Goal: Task Accomplishment & Management: Complete application form

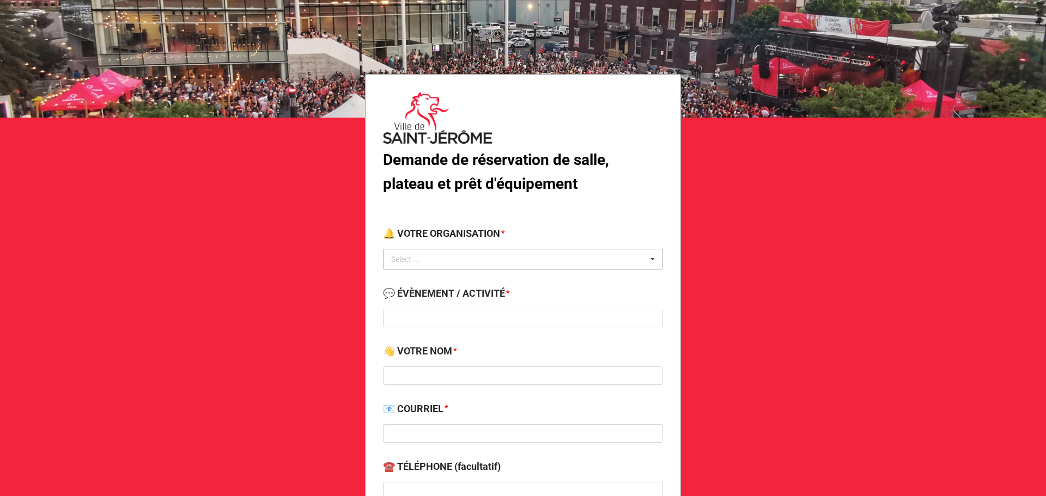
click at [474, 260] on div "Select ... No results found." at bounding box center [523, 259] width 280 height 21
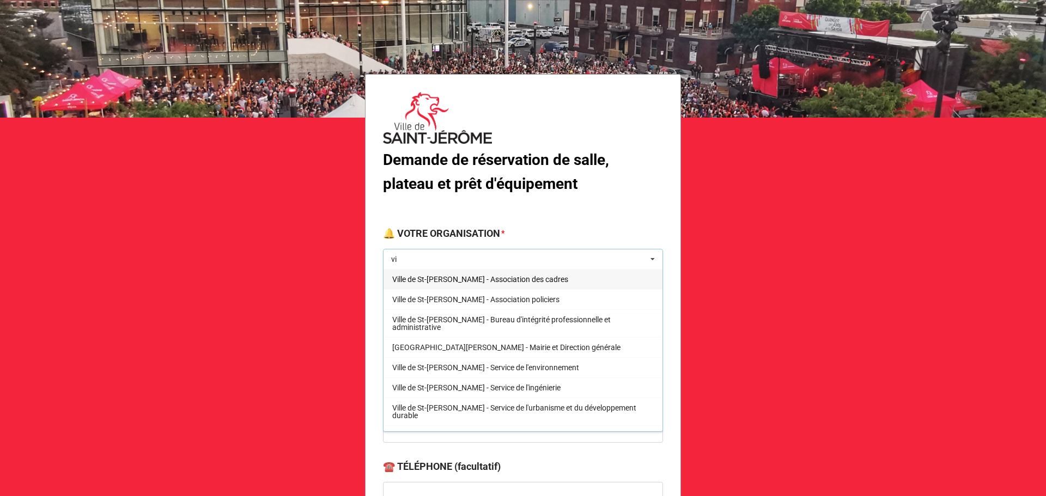
type input "v"
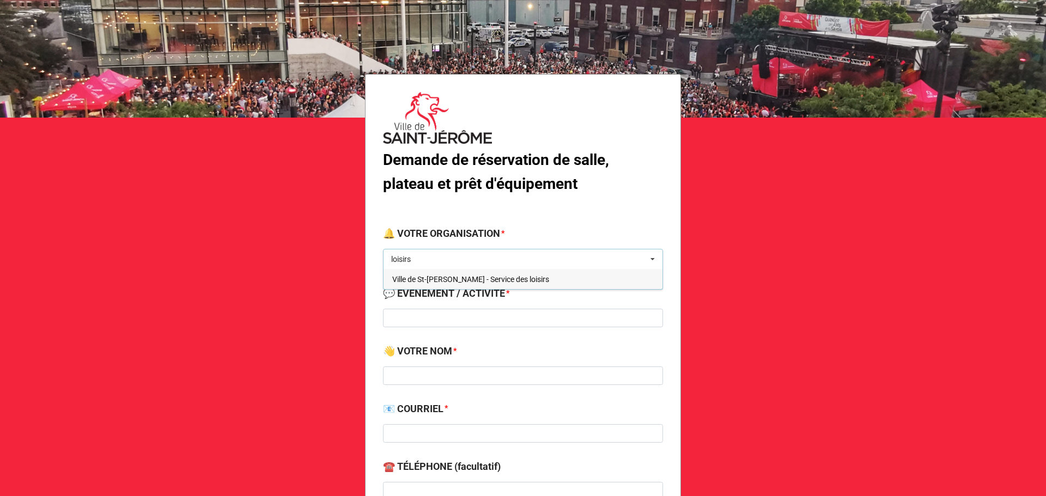
type input "loisirs"
click at [492, 280] on span "Ville de St-[PERSON_NAME] - Service des loisirs" at bounding box center [470, 279] width 157 height 9
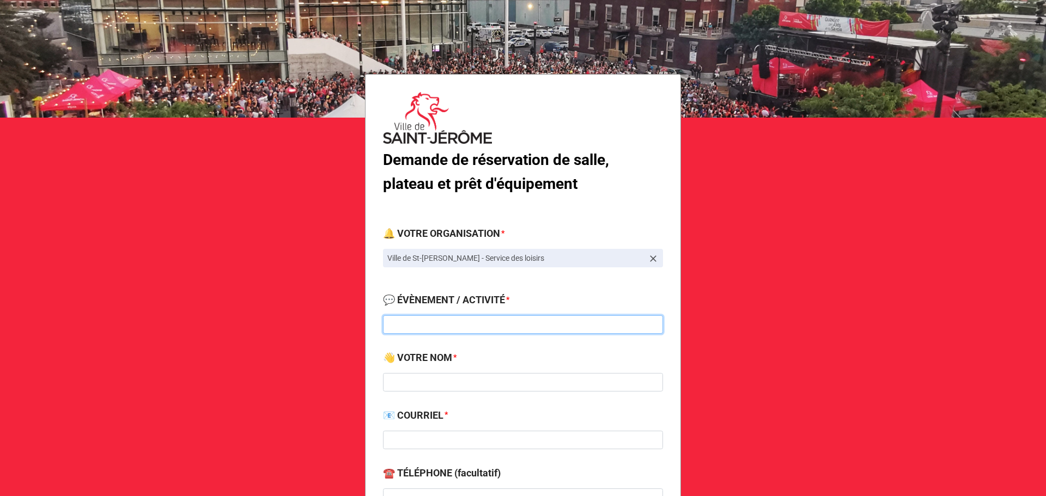
click at [472, 326] on input at bounding box center [523, 325] width 280 height 19
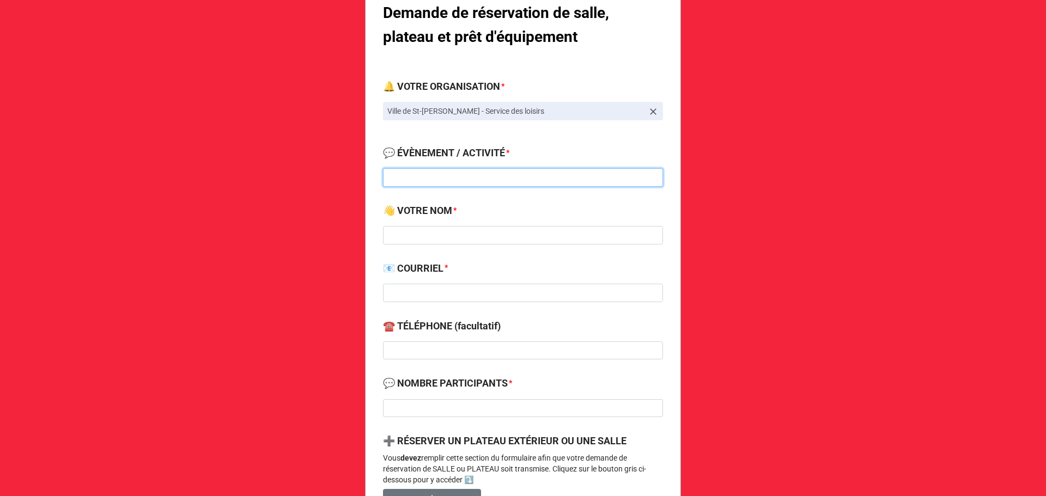
scroll to position [163, 0]
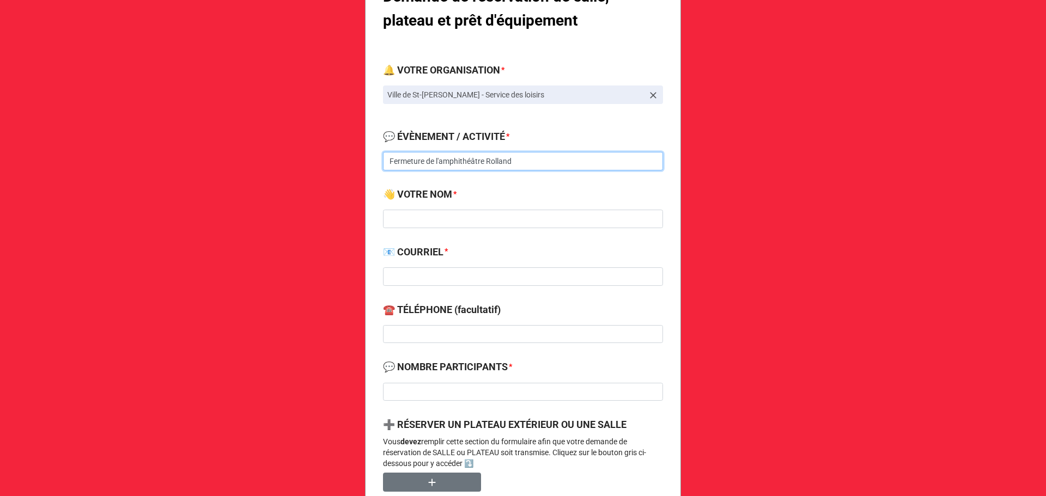
type input "Fermeture de l'amphithéâtre Rolland"
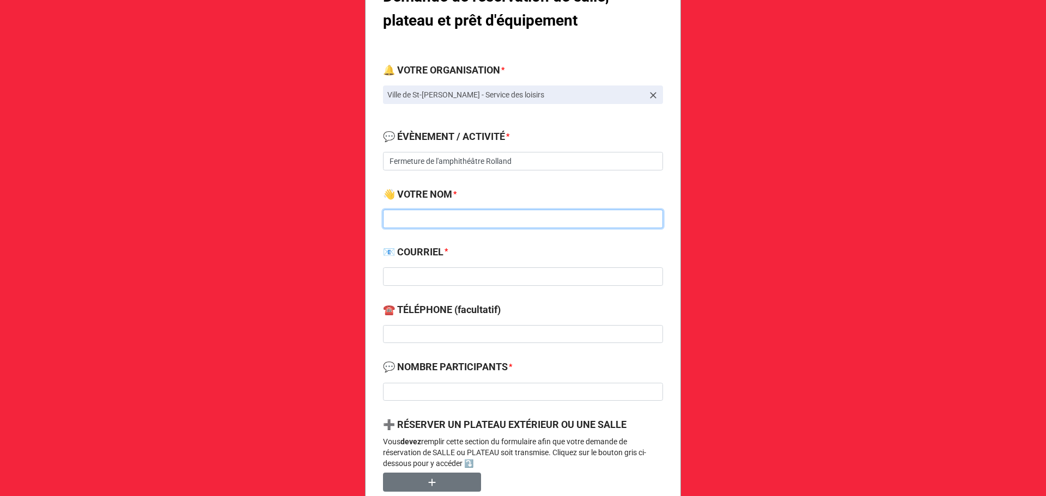
click at [488, 221] on input at bounding box center [523, 219] width 280 height 19
type input "Élisabelle"
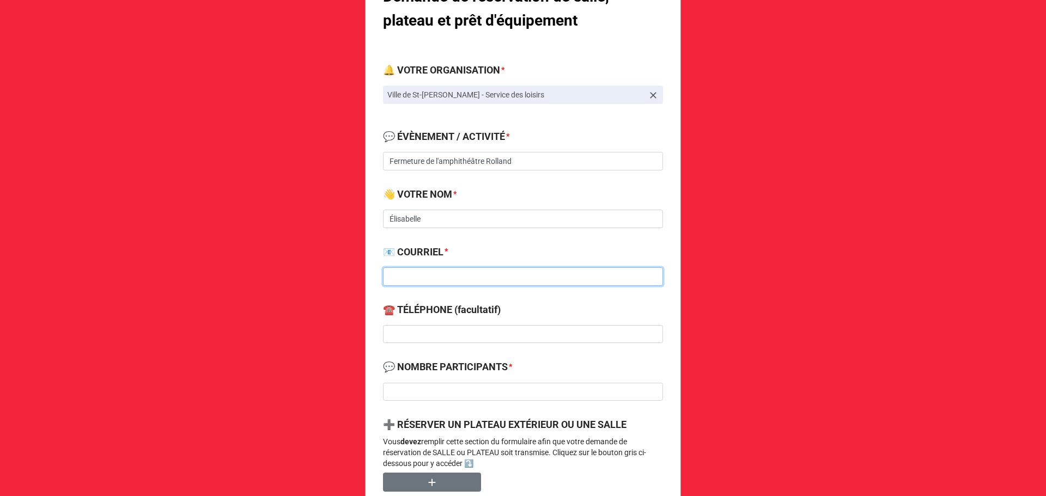
click at [477, 277] on input at bounding box center [523, 277] width 280 height 19
type input "[EMAIL_ADDRESS][DOMAIN_NAME]"
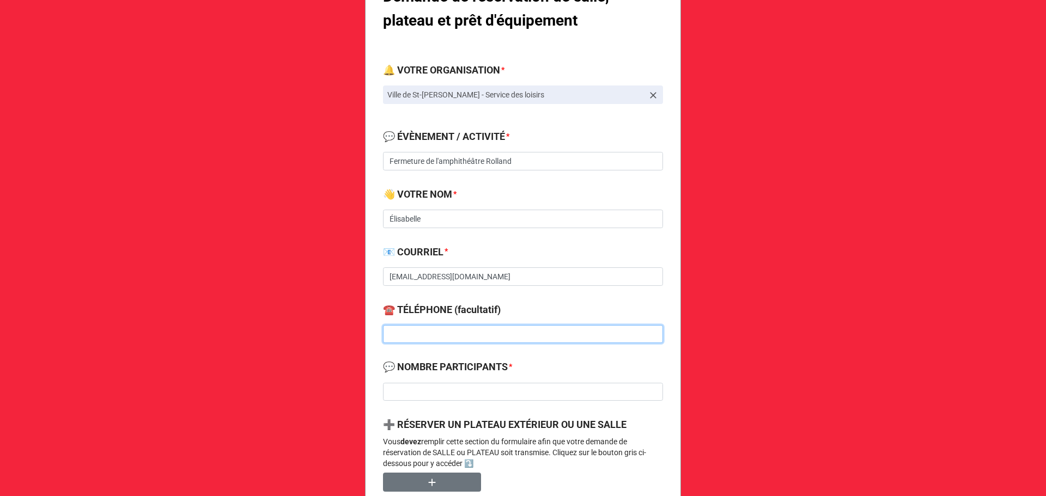
click at [477, 329] on input at bounding box center [523, 334] width 280 height 19
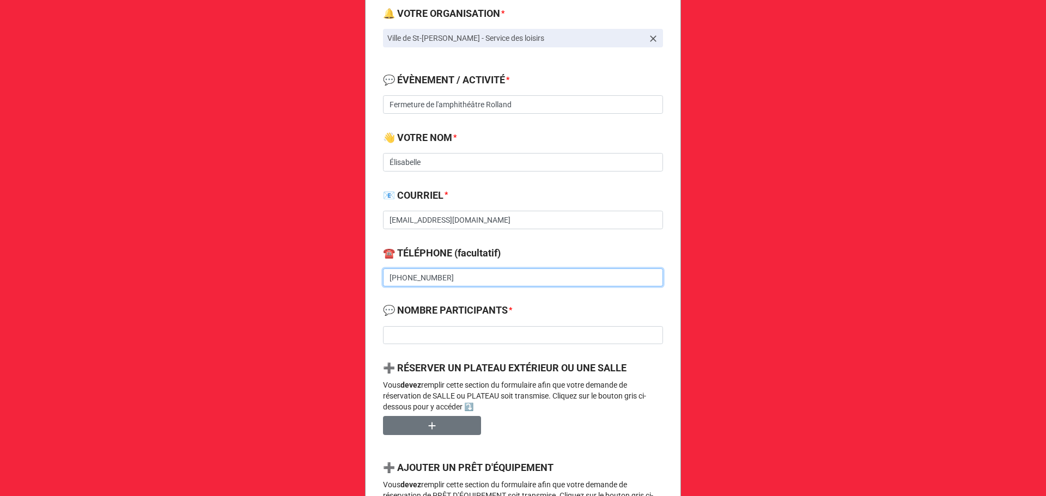
scroll to position [272, 0]
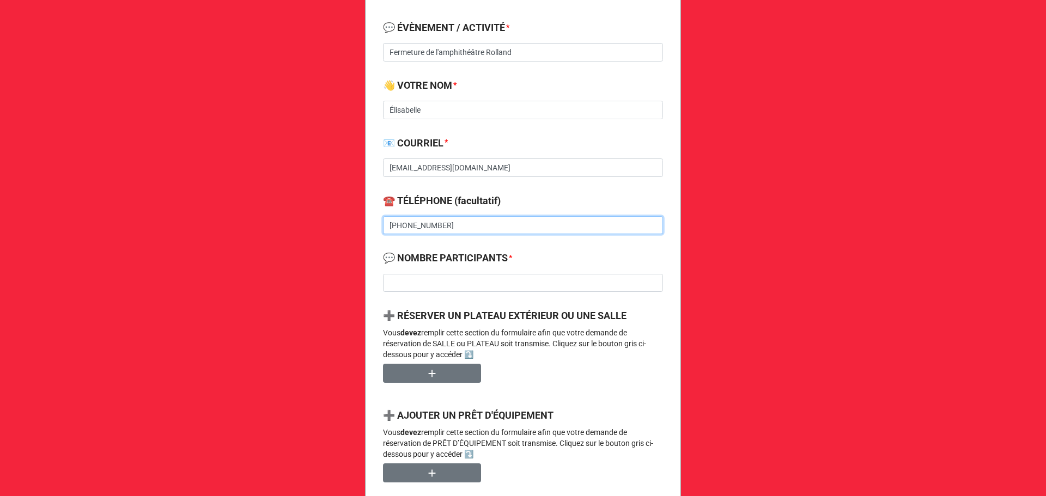
type input "[PHONE_NUMBER]"
click at [492, 282] on input at bounding box center [523, 283] width 280 height 19
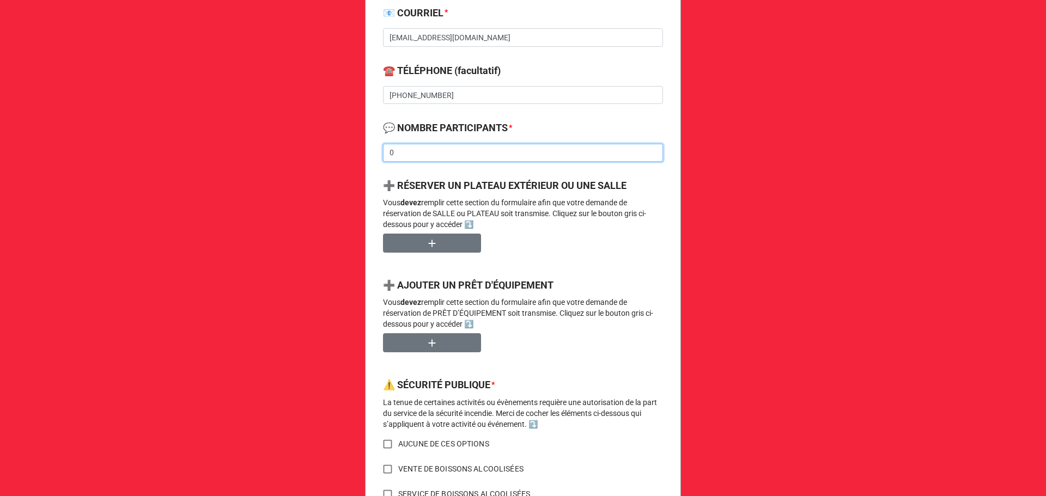
scroll to position [436, 0]
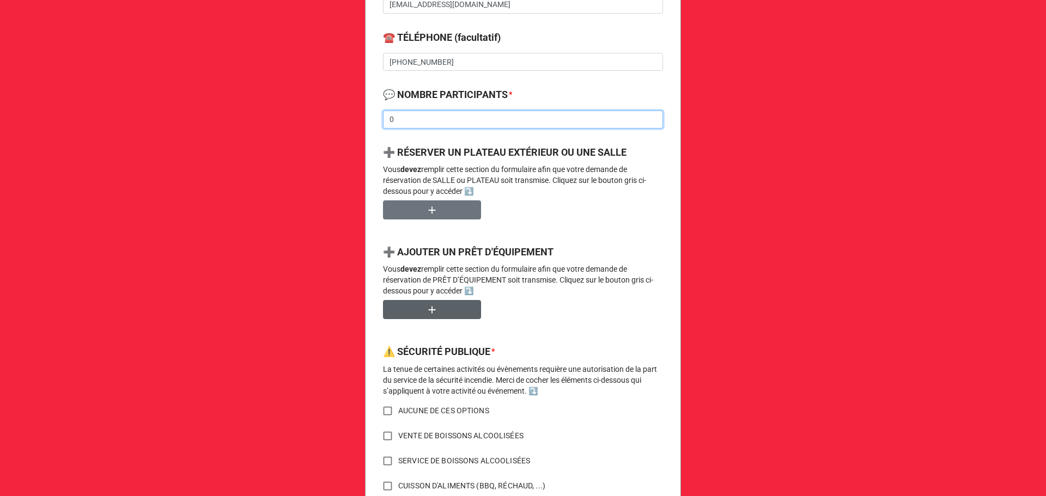
type input "0"
click at [445, 314] on button "button" at bounding box center [432, 309] width 98 height 19
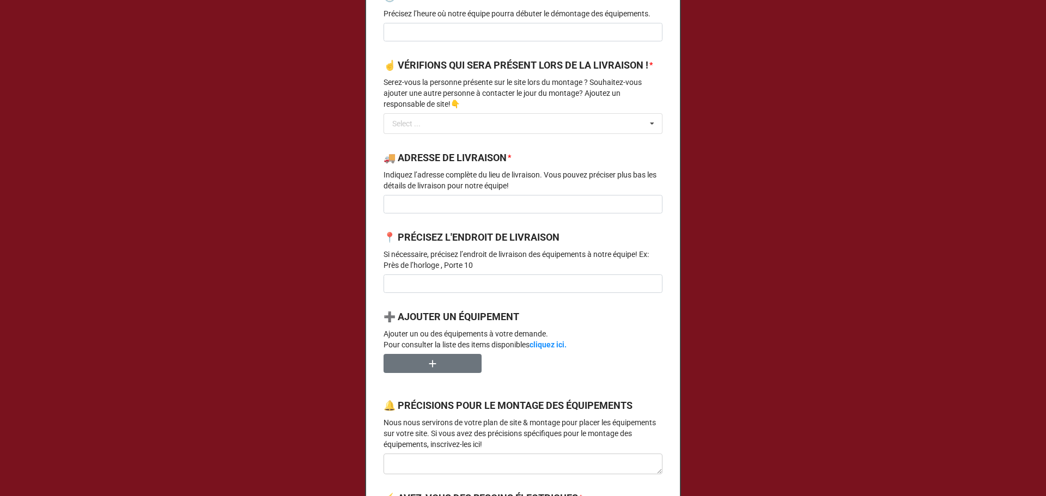
scroll to position [545, 0]
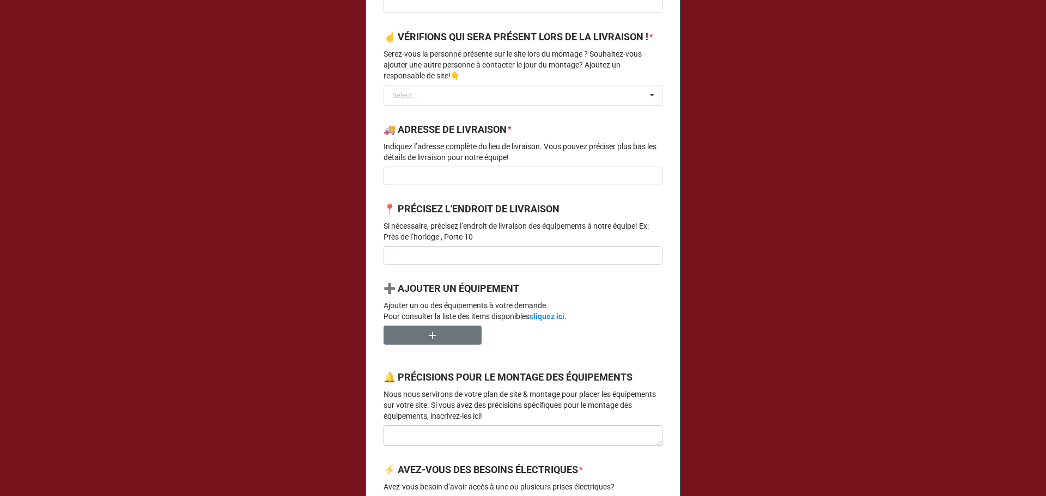
click at [447, 354] on div at bounding box center [523, 340] width 279 height 28
click at [447, 345] on button "button" at bounding box center [433, 335] width 98 height 19
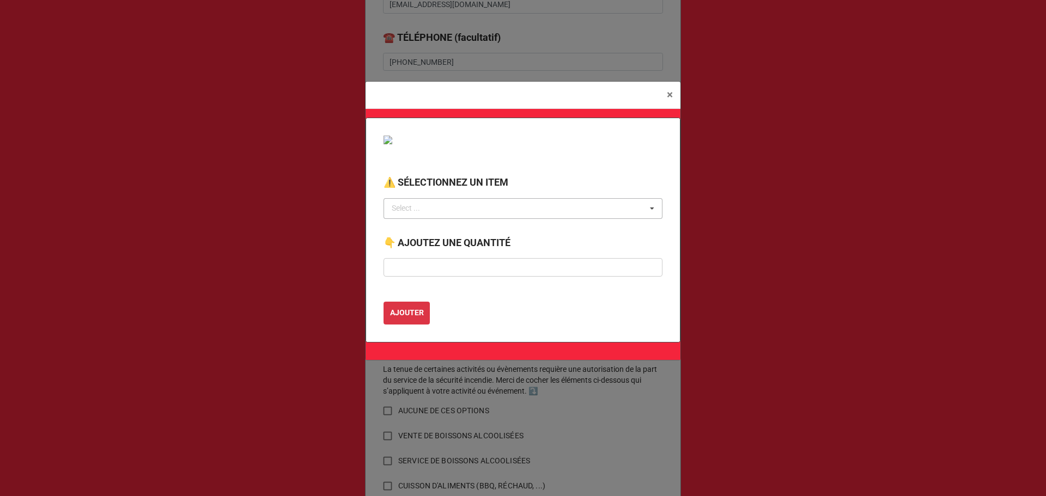
click at [457, 212] on div "Select ... No results found." at bounding box center [523, 208] width 279 height 21
type input "trans"
click at [444, 233] on span "REQUÊTE DE TRANSPORT" at bounding box center [437, 229] width 88 height 9
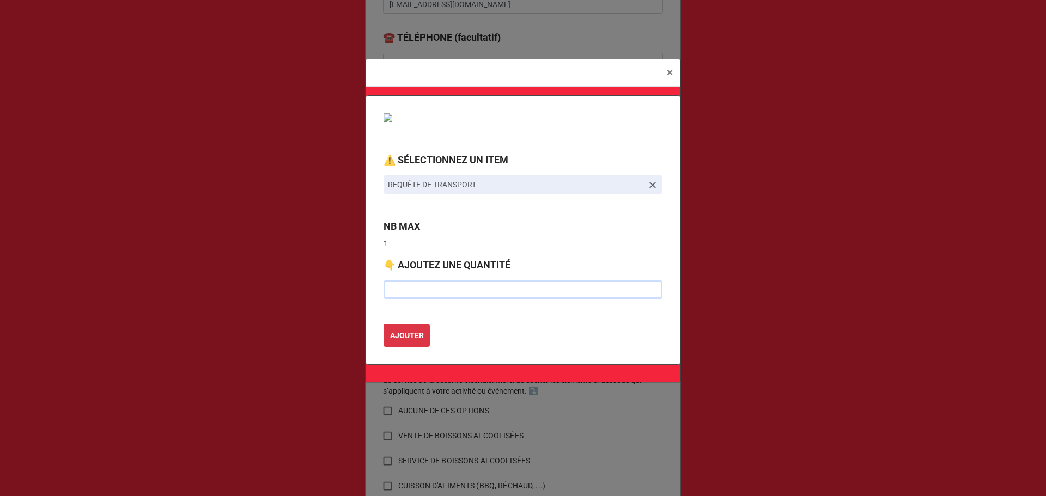
drag, startPoint x: 438, startPoint y: 290, endPoint x: 444, endPoint y: 283, distance: 9.3
click at [444, 286] on input "text" at bounding box center [523, 290] width 279 height 19
type input "1"
click at [409, 337] on b "AJOUTER" at bounding box center [407, 335] width 34 height 11
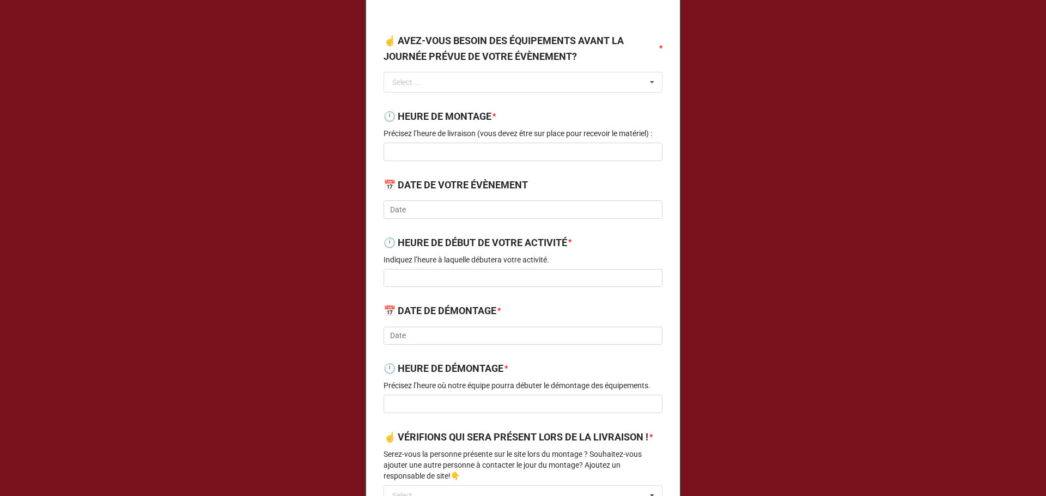
scroll to position [0, 0]
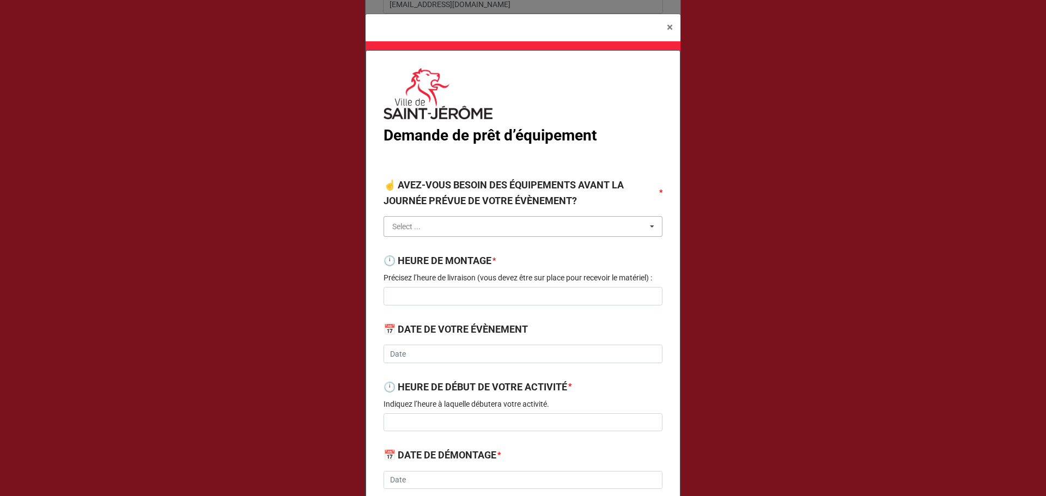
click at [537, 226] on input "text" at bounding box center [524, 227] width 278 height 20
click at [405, 273] on div "NON" at bounding box center [523, 267] width 278 height 20
click at [486, 287] on div "🕛 HEURE DE MONTAGE * [PERSON_NAME] l’heure de livraison (vous devez être sur pl…" at bounding box center [523, 270] width 279 height 34
click at [492, 295] on input at bounding box center [523, 296] width 279 height 19
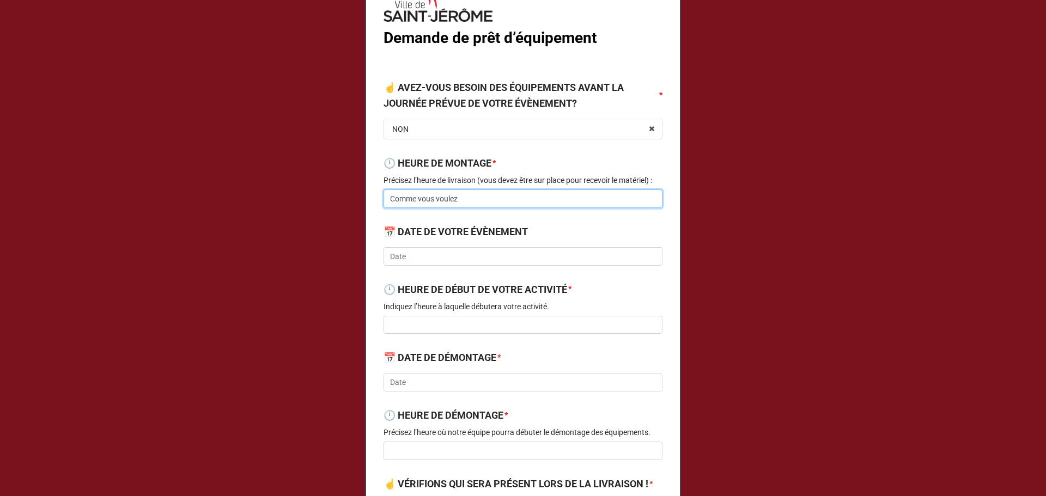
scroll to position [109, 0]
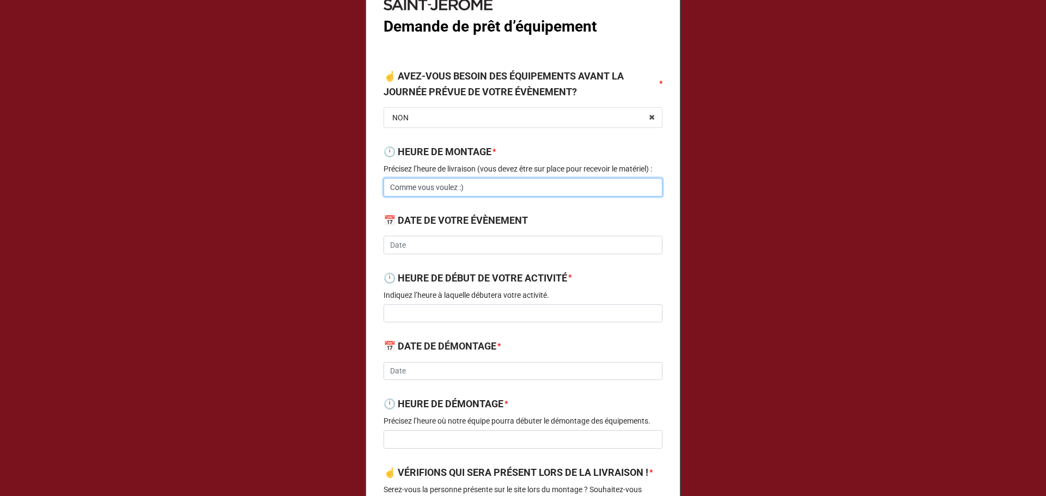
type input "Comme vous voulez :)"
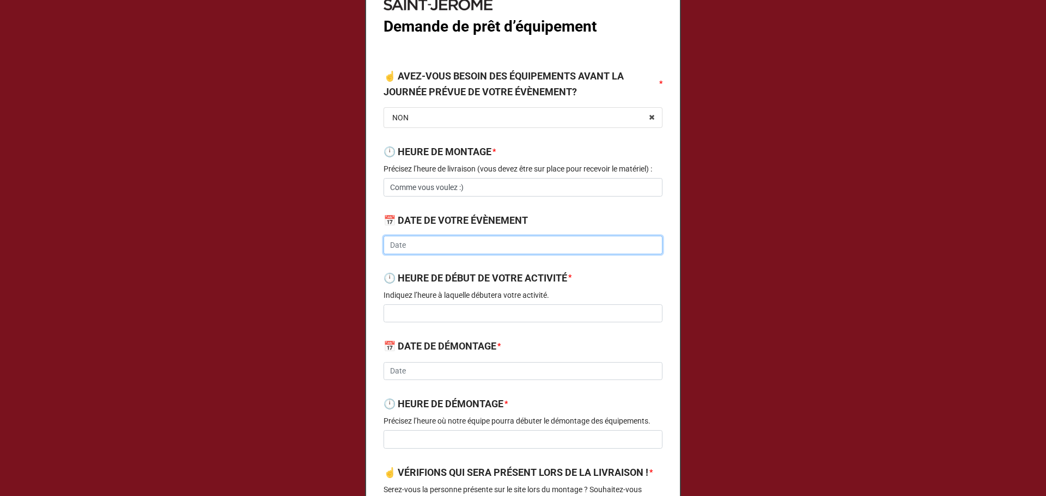
click at [484, 242] on input "text" at bounding box center [523, 245] width 279 height 19
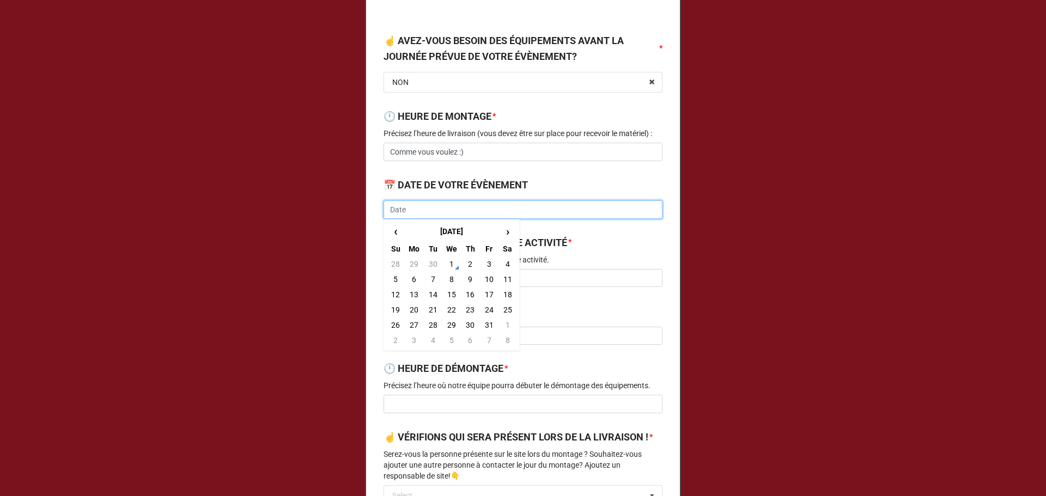
scroll to position [163, 0]
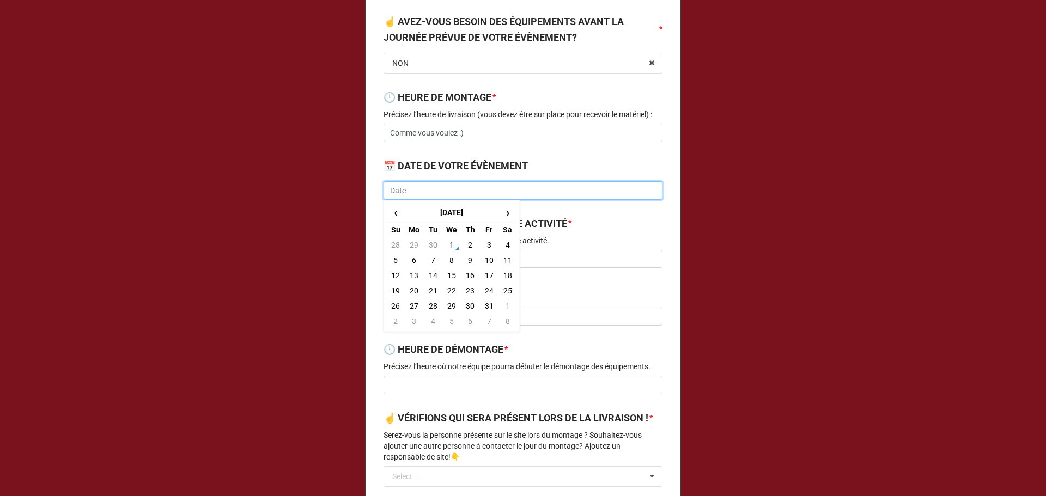
click at [426, 187] on input "text" at bounding box center [523, 190] width 279 height 19
type input "pas"
drag, startPoint x: 654, startPoint y: 220, endPoint x: 621, endPoint y: 226, distance: 34.2
click at [654, 221] on b "🕛 HEURE DE DÉBUT DE VOTRE ACTIVITÉ *" at bounding box center [523, 225] width 279 height 19
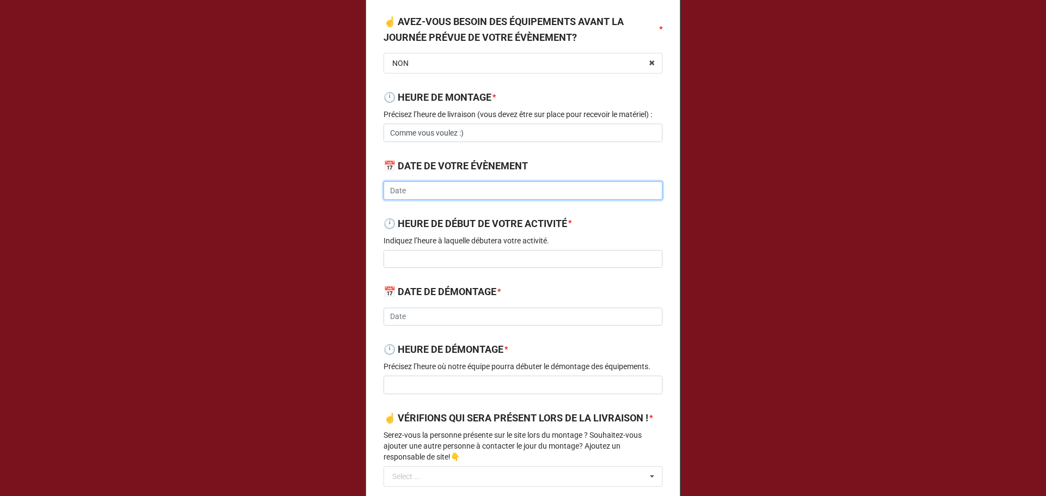
click at [418, 192] on input "text" at bounding box center [523, 190] width 279 height 19
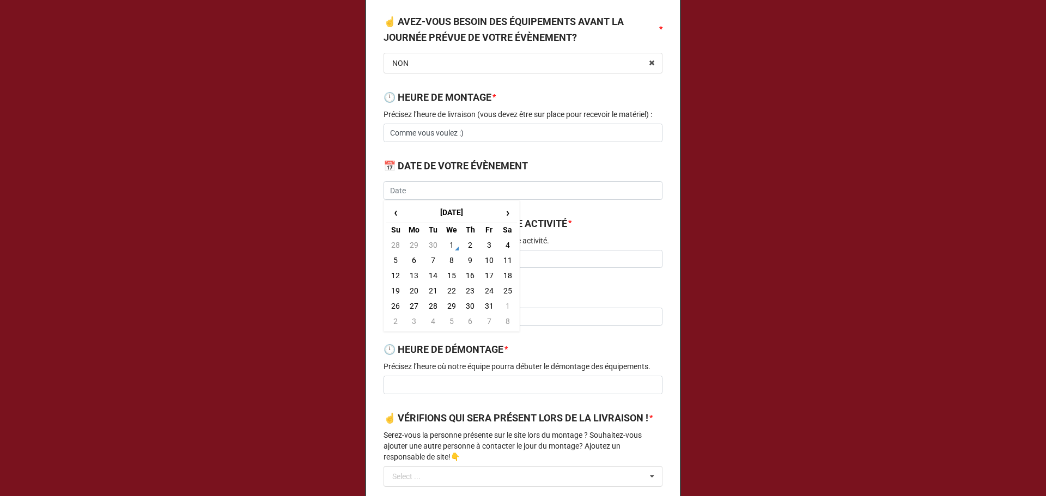
click at [633, 234] on b "🕛 HEURE DE DÉBUT DE VOTRE ACTIVITÉ *" at bounding box center [523, 225] width 279 height 19
click at [405, 193] on input "text" at bounding box center [523, 190] width 279 height 19
click at [490, 272] on td "17" at bounding box center [489, 275] width 19 height 15
type input "[DATE]"
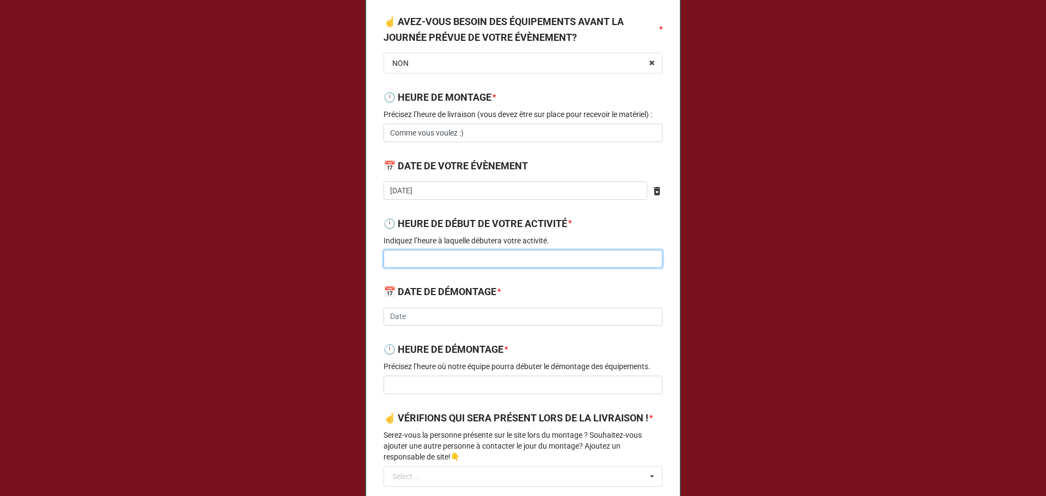
click at [417, 264] on input at bounding box center [523, 259] width 279 height 19
type input "Pas d'heure"
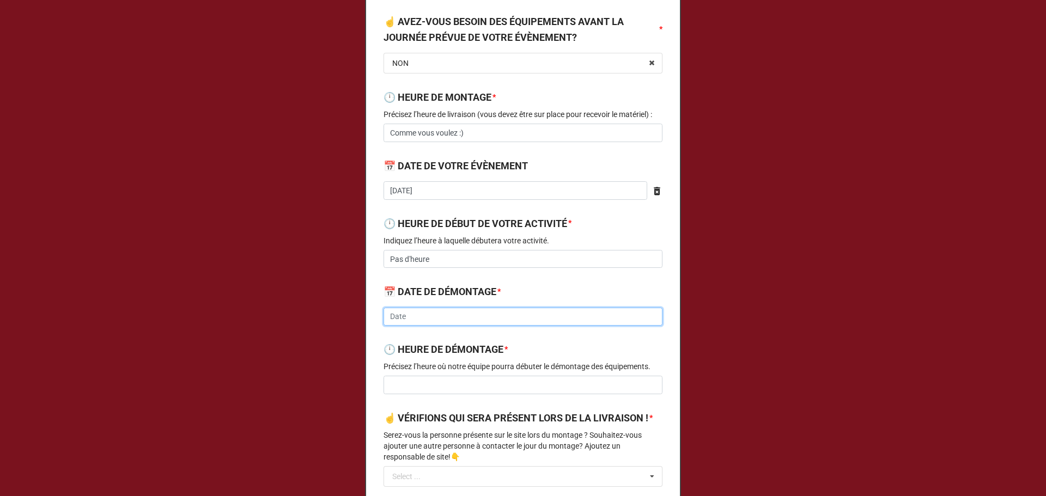
click at [476, 313] on input "text" at bounding box center [523, 317] width 279 height 19
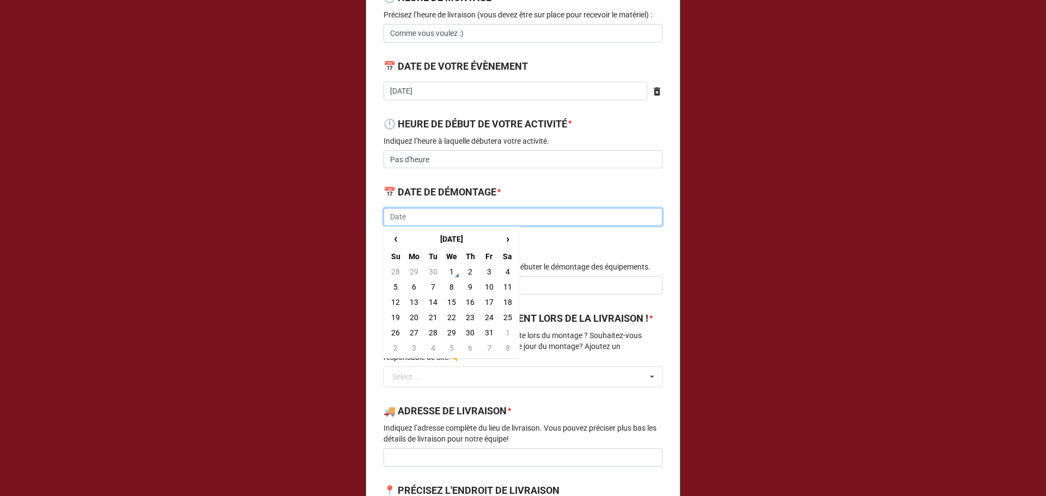
scroll to position [272, 0]
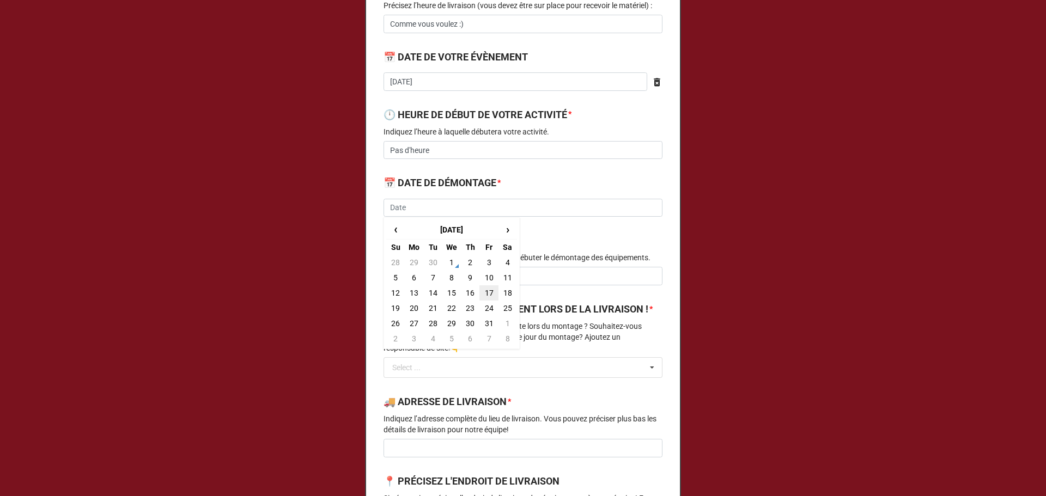
click at [486, 295] on td "17" at bounding box center [489, 293] width 19 height 15
type input "[DATE]"
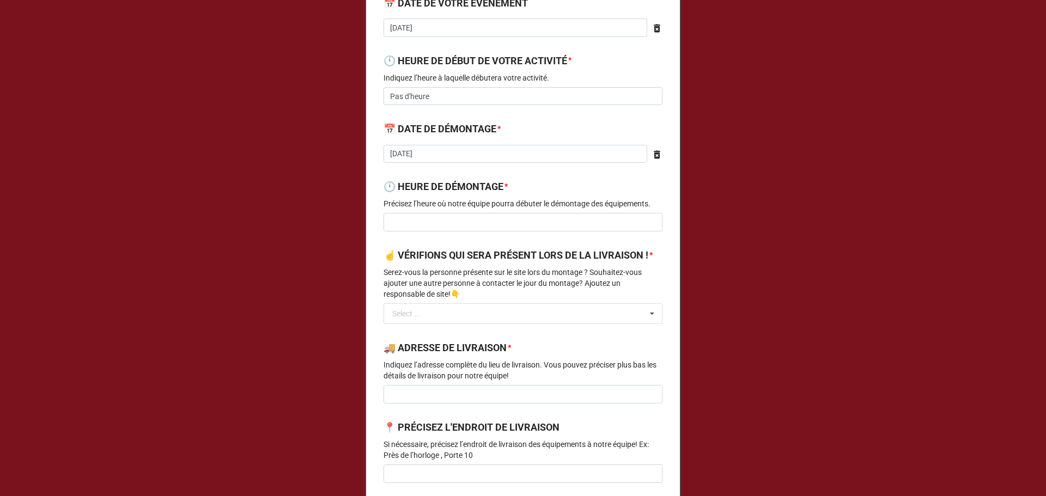
scroll to position [327, 0]
click at [451, 215] on input at bounding box center [523, 222] width 279 height 19
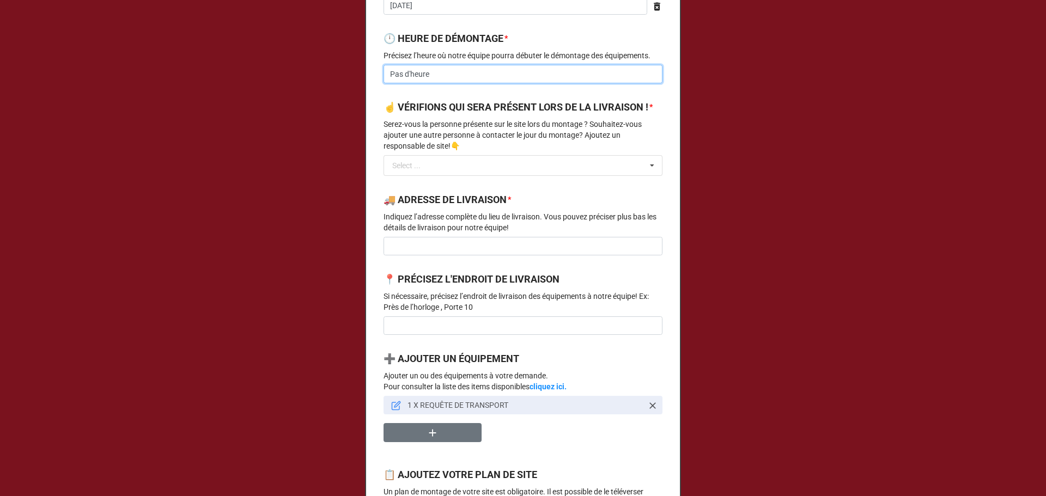
scroll to position [490, 0]
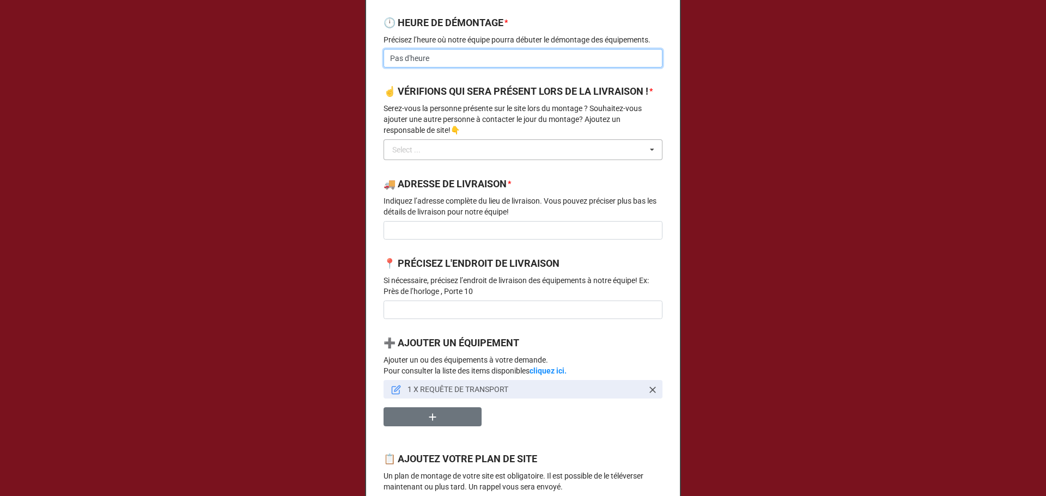
type input "Pas d'heure"
click at [460, 160] on input "text" at bounding box center [524, 150] width 278 height 20
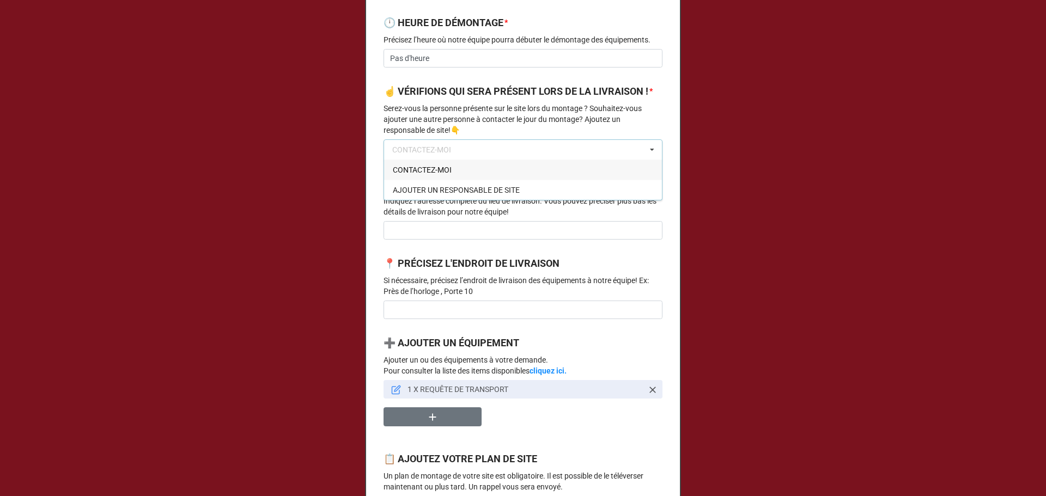
drag, startPoint x: 452, startPoint y: 192, endPoint x: 454, endPoint y: 184, distance: 7.8
click at [452, 180] on div "CONTACTEZ-MOI" at bounding box center [523, 170] width 278 height 20
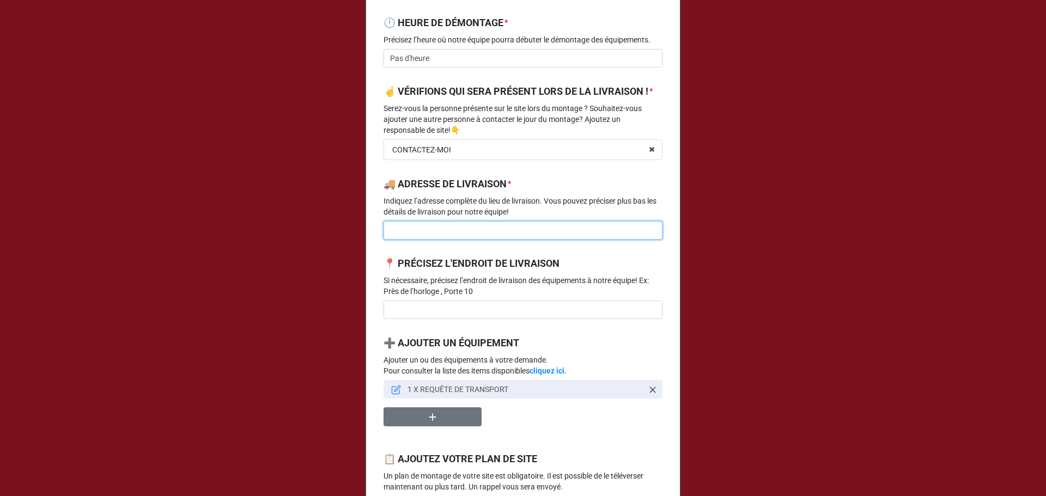
click at [462, 240] on input at bounding box center [523, 230] width 279 height 19
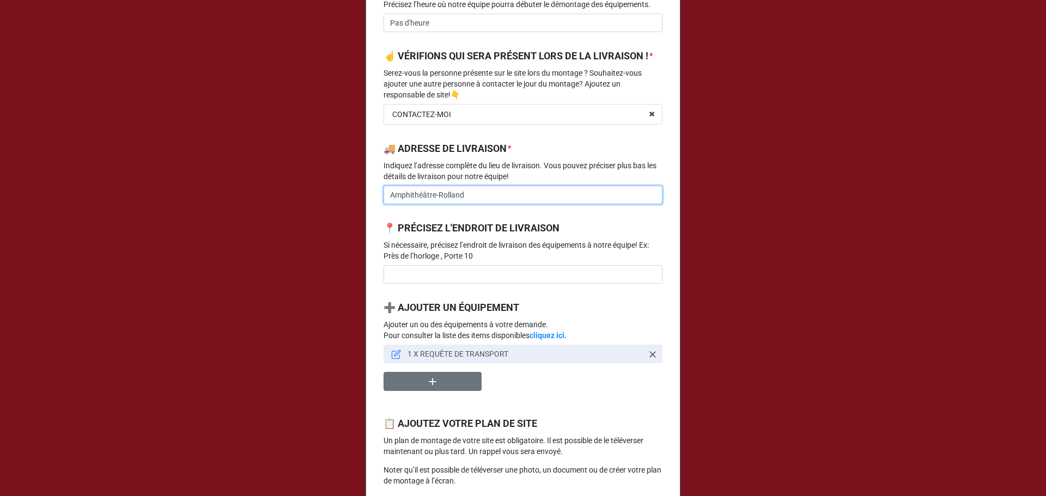
scroll to position [545, 0]
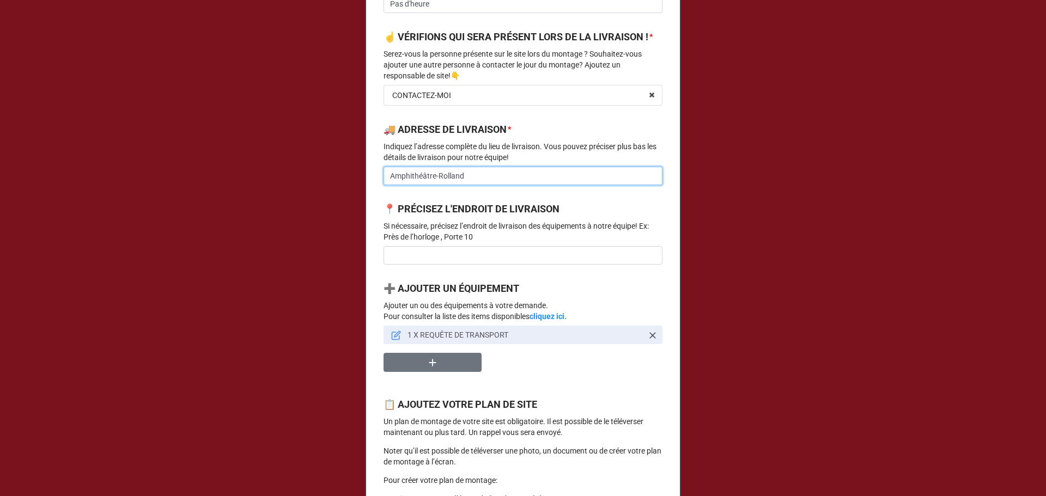
type input "Amphithéâtre-Rolland"
click at [530, 265] on input at bounding box center [523, 255] width 279 height 19
type input "Amphi"
drag, startPoint x: 480, startPoint y: 272, endPoint x: 278, endPoint y: 271, distance: 201.1
click at [291, 275] on div "× Close Demande de prêt d’équipement ☝️ AVEZ-VOUS BESOIN DES ÉQUIPEMENTS AVANT …" at bounding box center [523, 248] width 1046 height 496
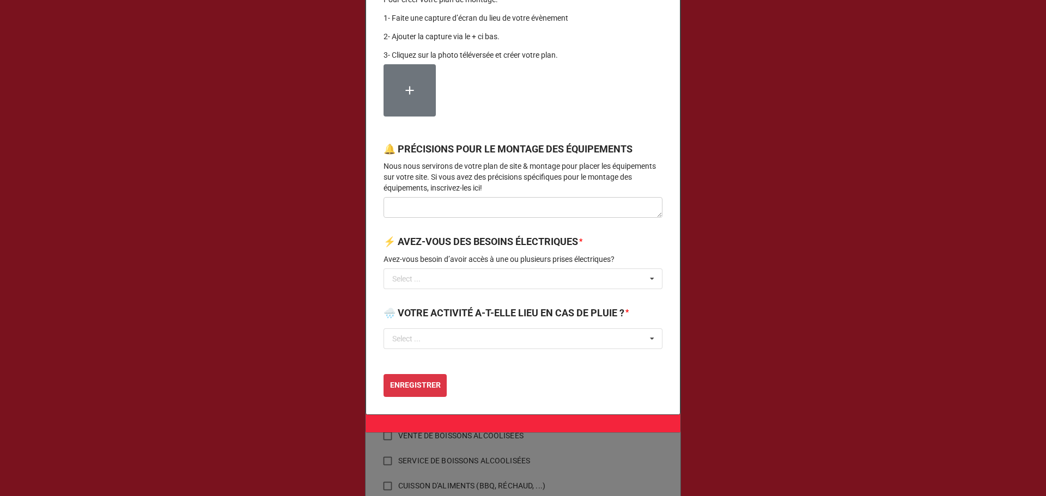
scroll to position [1047, 0]
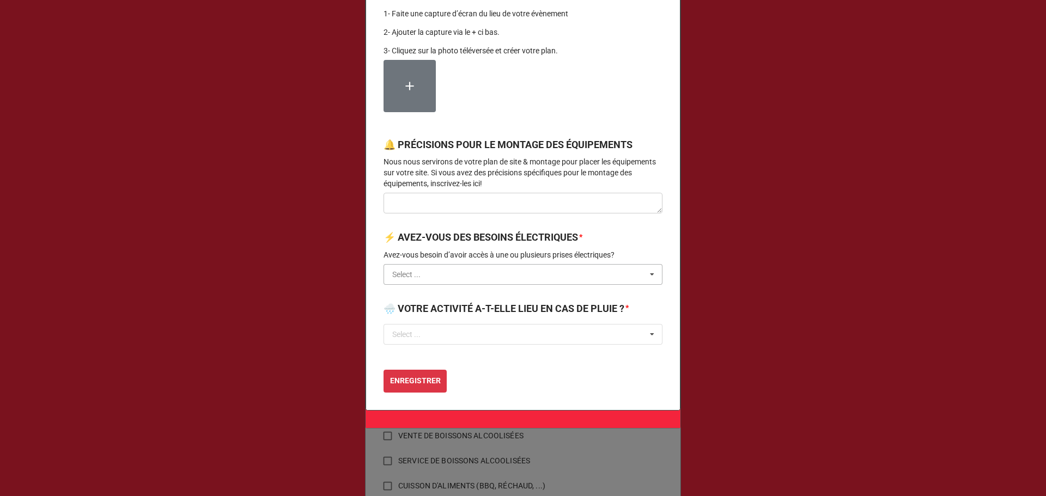
click at [472, 275] on input "text" at bounding box center [524, 275] width 278 height 20
click at [441, 309] on div "NON" at bounding box center [523, 315] width 278 height 20
click at [443, 330] on input "text" at bounding box center [524, 335] width 278 height 20
click at [424, 351] on div "OUI" at bounding box center [523, 354] width 278 height 20
click at [423, 197] on textarea at bounding box center [523, 203] width 279 height 21
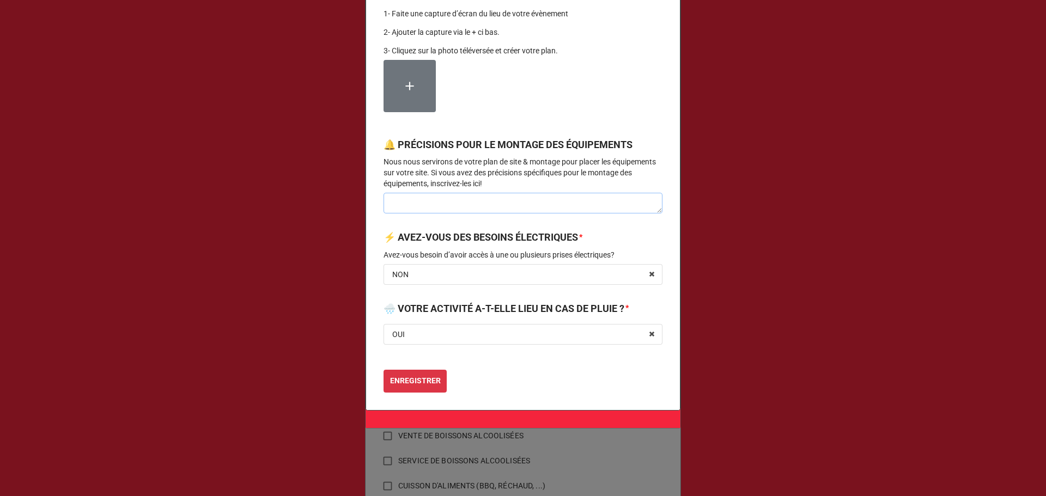
click at [517, 203] on textarea at bounding box center [523, 203] width 279 height 21
click at [403, 90] on icon at bounding box center [410, 86] width 14 height 14
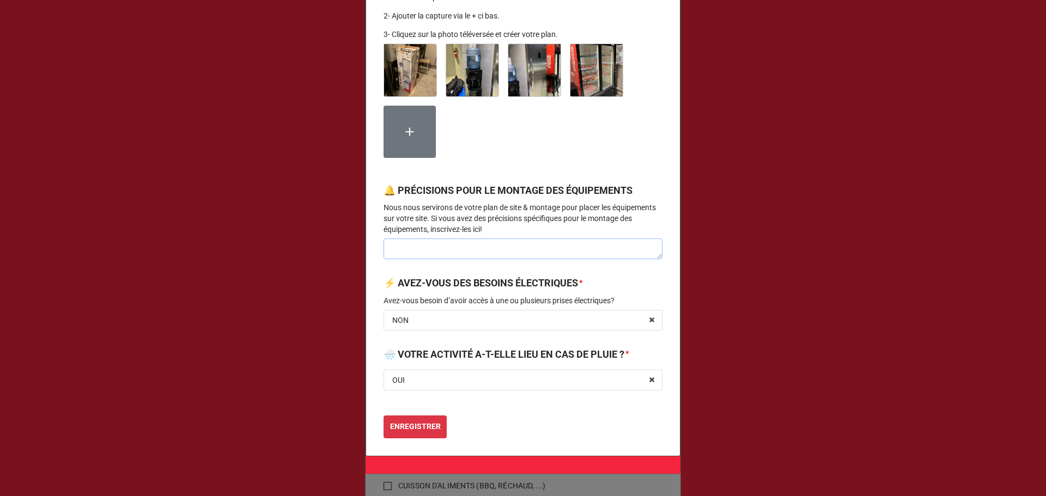
drag, startPoint x: 562, startPoint y: 266, endPoint x: 591, endPoint y: 251, distance: 32.7
click at [562, 259] on textarea at bounding box center [523, 249] width 279 height 21
click at [484, 259] on textarea at bounding box center [523, 249] width 279 height 21
type textarea "x"
type textarea "B"
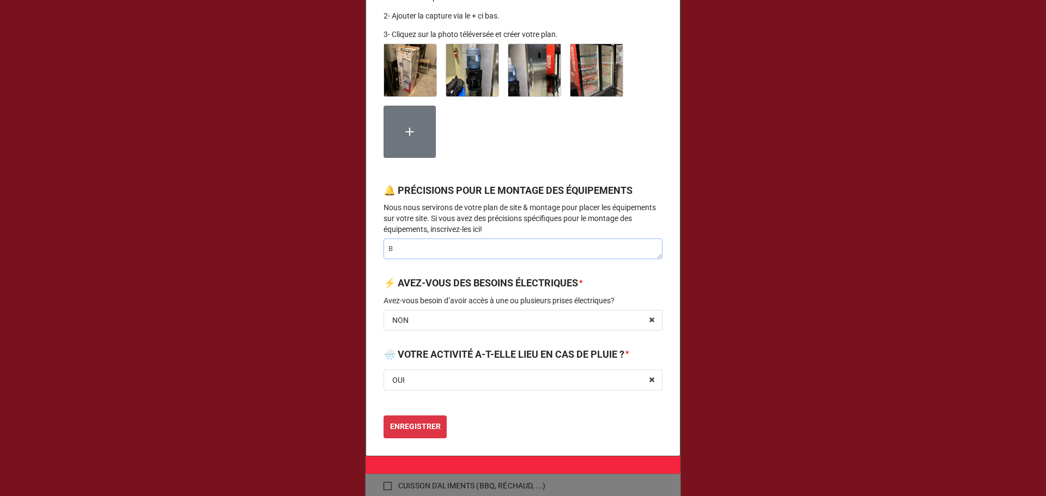
type textarea "x"
type textarea "Bo"
type textarea "x"
type textarea "Bonj"
type textarea "x"
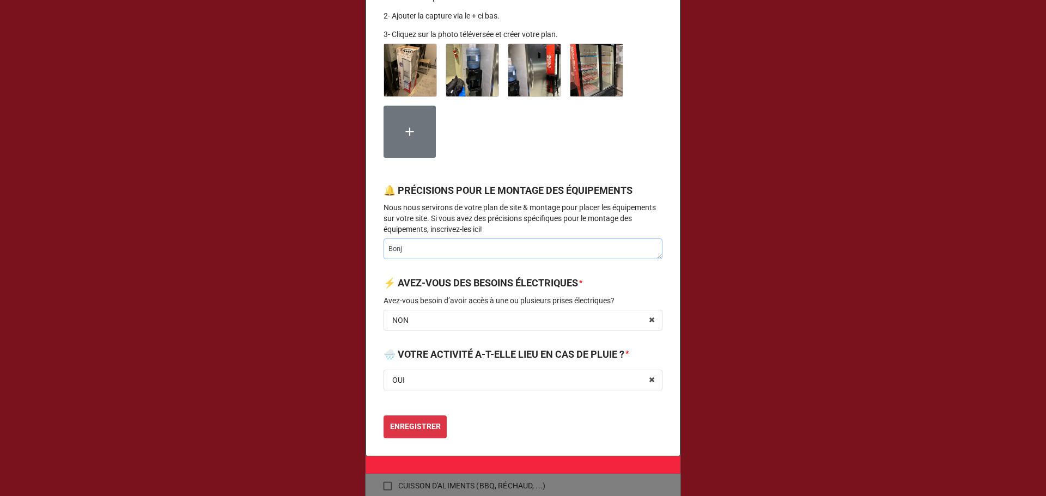
type textarea "Bonjo"
type textarea "x"
type textarea "Bonjou"
type textarea "x"
type textarea "Bonjour"
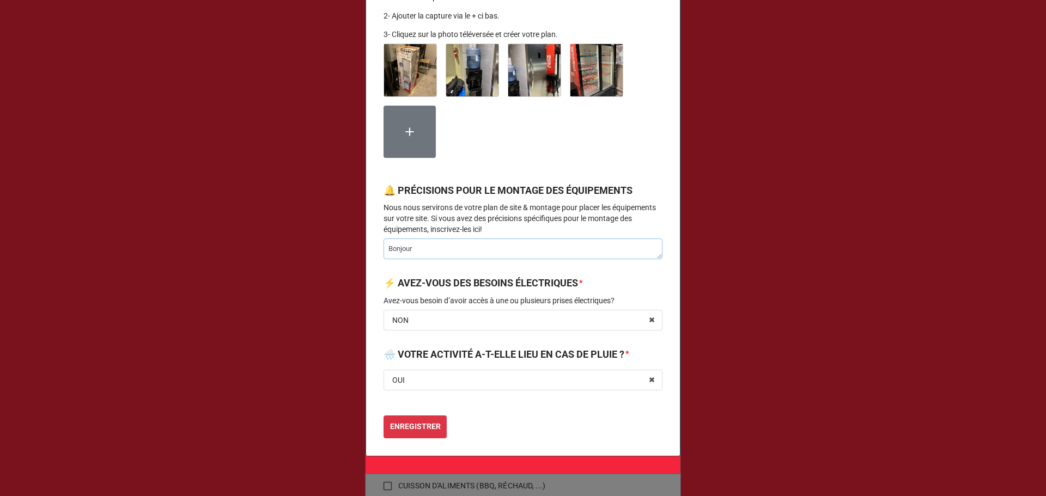
type textarea "x"
type textarea "Bonjour,"
type textarea "x"
type textarea "Bonjour,"
type textarea "x"
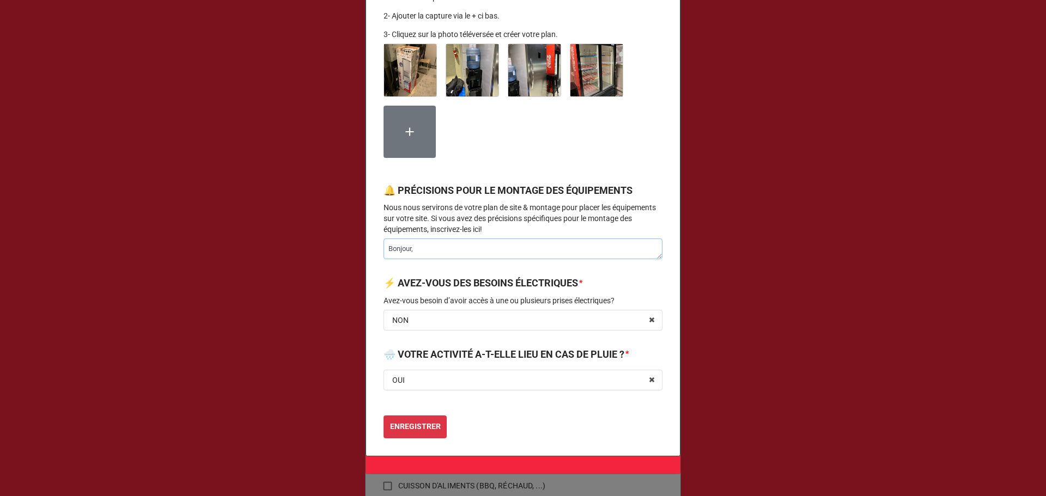
type textarea "Bonjour, i"
type textarea "x"
type textarea "Bonjour, [GEOGRAPHIC_DATA]"
type textarea "x"
type textarea "Bonjour, [GEOGRAPHIC_DATA]"
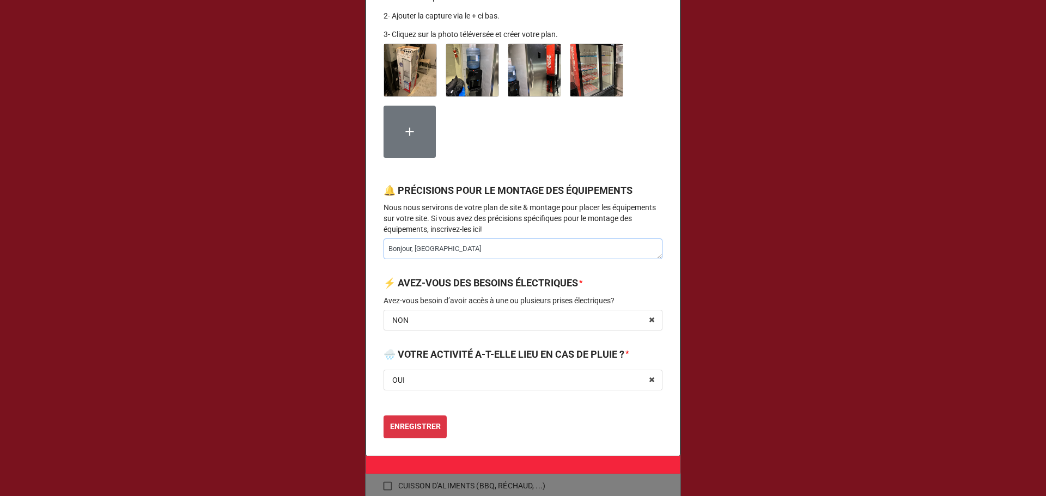
type textarea "x"
type textarea "Bonjour, il f"
type textarea "x"
type textarea "Bonjour, il fa"
type textarea "x"
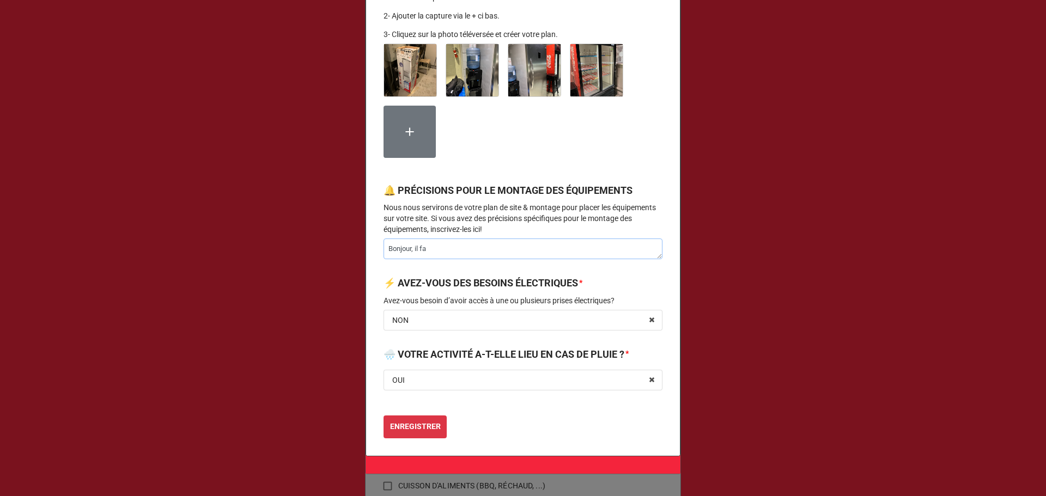
type textarea "Bonjour, il fau"
type textarea "x"
type textarea "Bonjour, il faud"
type textarea "x"
type textarea "Bonjour, il faudr"
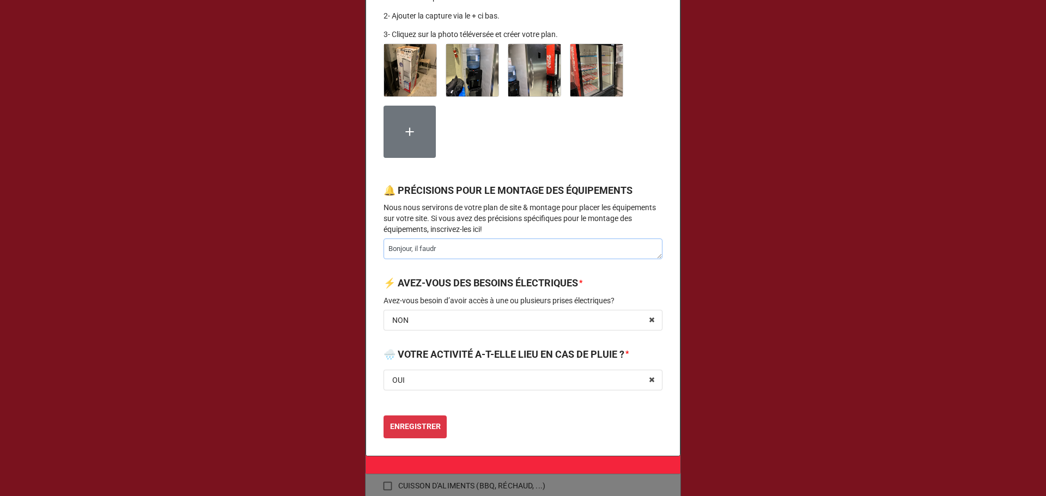
type textarea "x"
type textarea "Bonjour, il faudra"
type textarea "x"
type textarea "Bonjour, il faudrat"
type textarea "x"
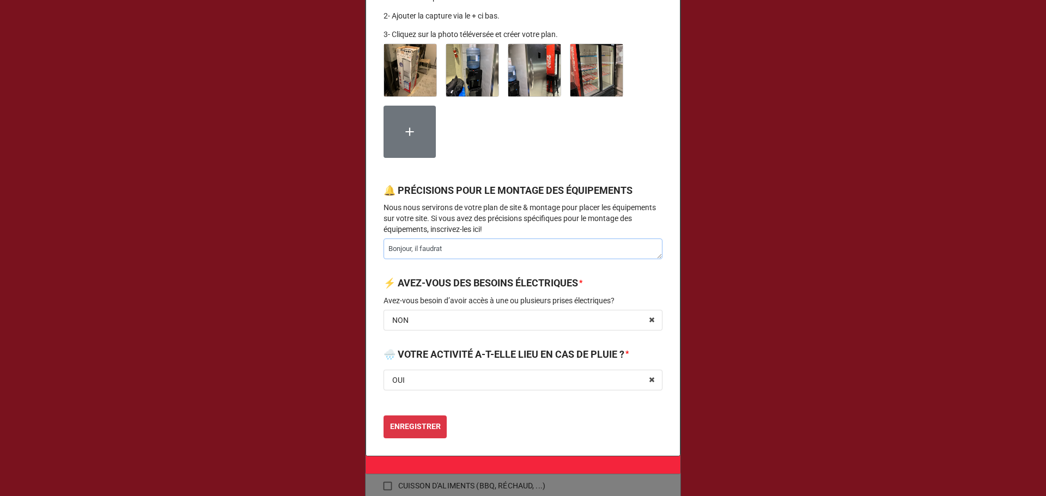
type textarea "Bonjour, il faudra"
type textarea "x"
type textarea "Bonjour, il faudrai"
type textarea "x"
type textarea "Bonjour, il faudrait"
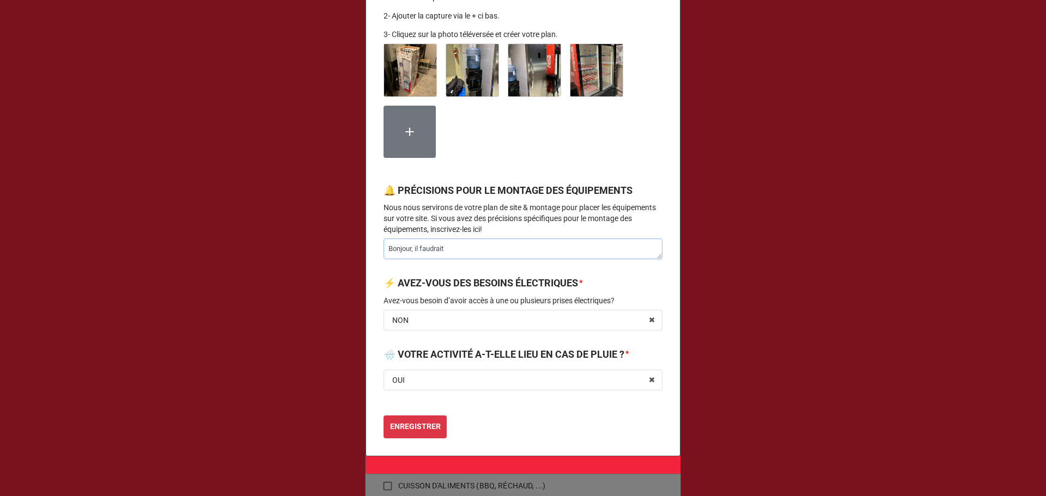
type textarea "x"
type textarea "Bonjour, il faudrait"
type textarea "x"
type textarea "Bonjour, il faudrait ""
type textarea "x"
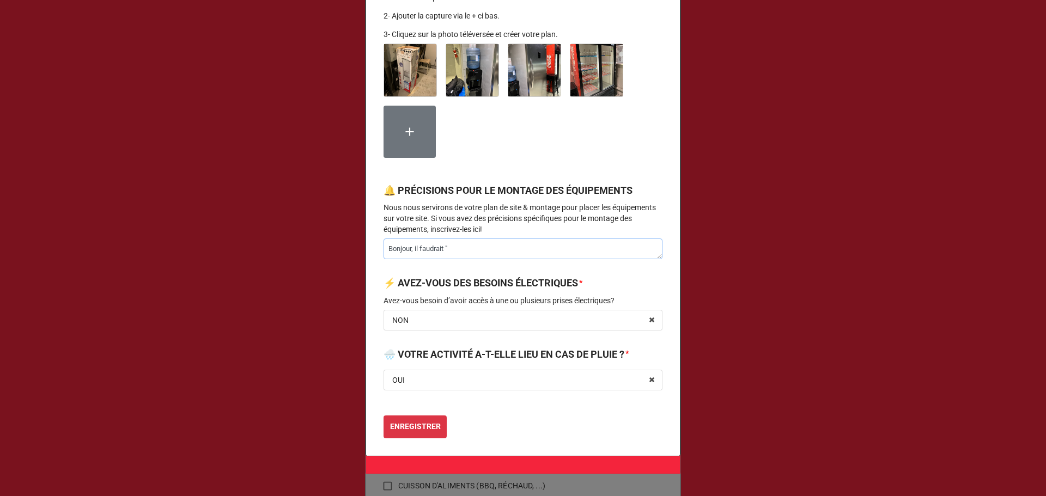
type textarea "Bonjour, il faudrait "f"
type textarea "x"
type textarea "Bonjour, il faudrait "fe"
type textarea "x"
type textarea "Bonjour, il faudrait "fer"
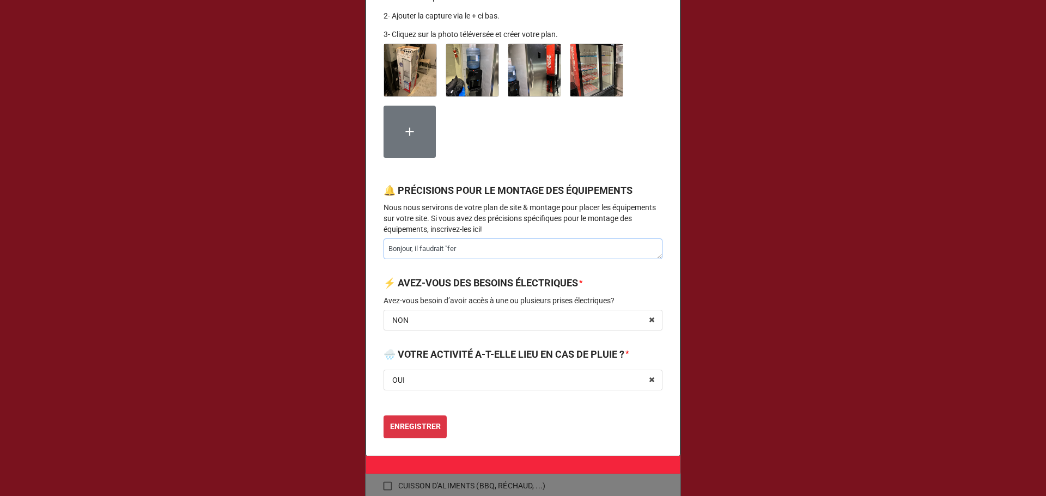
type textarea "x"
type textarea "Bonjour, il faudrait "ferm"
type textarea "x"
type textarea "Bonjour, il faudrait "ferme"
type textarea "x"
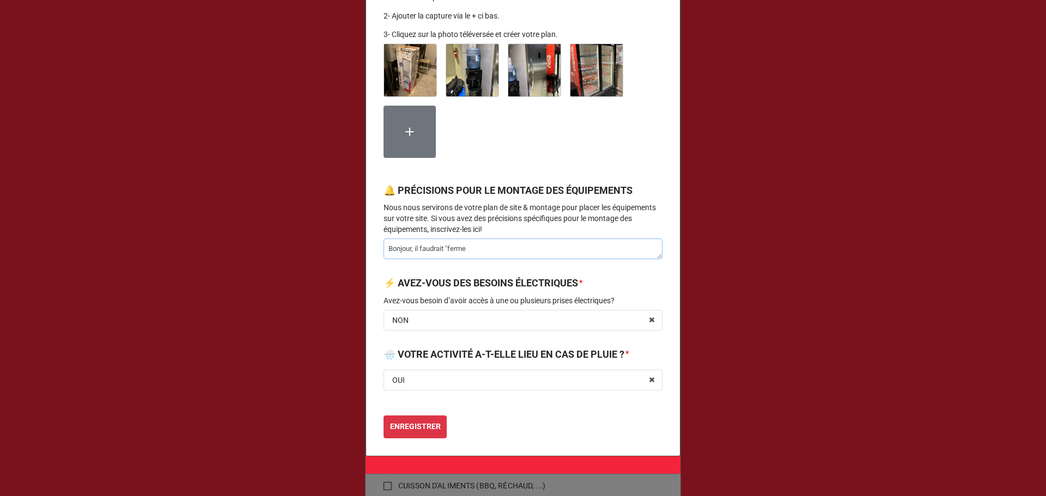
type textarea "Bonjour, il faudrait "fermer"
type textarea "x"
type textarea "Bonjour, il faudrait "fermer"
type textarea "x"
type textarea "Bonjour, il faudrait "fermer"
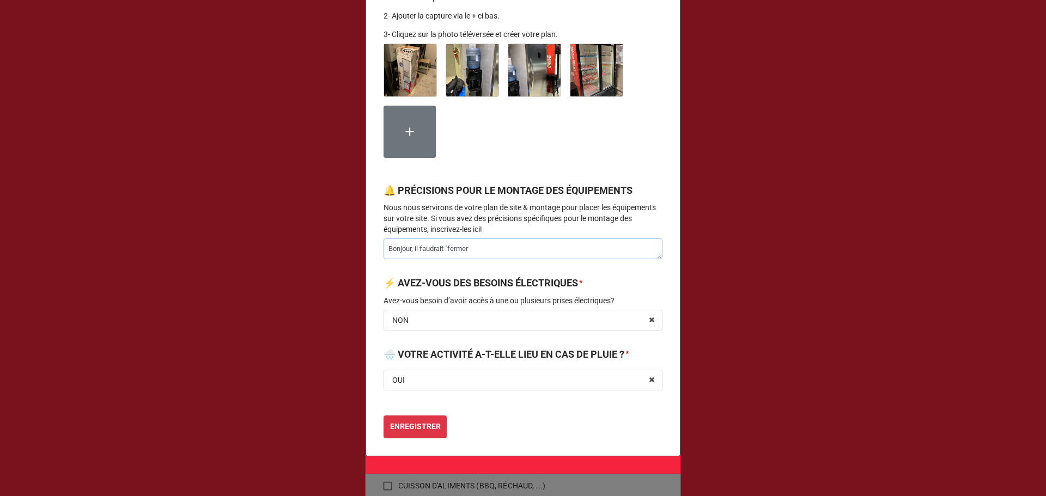
type textarea "x"
type textarea "Bonjour, il faudrait "fermer""
type textarea "x"
type textarea "Bonjour, il faudrait "fermer""
type textarea "x"
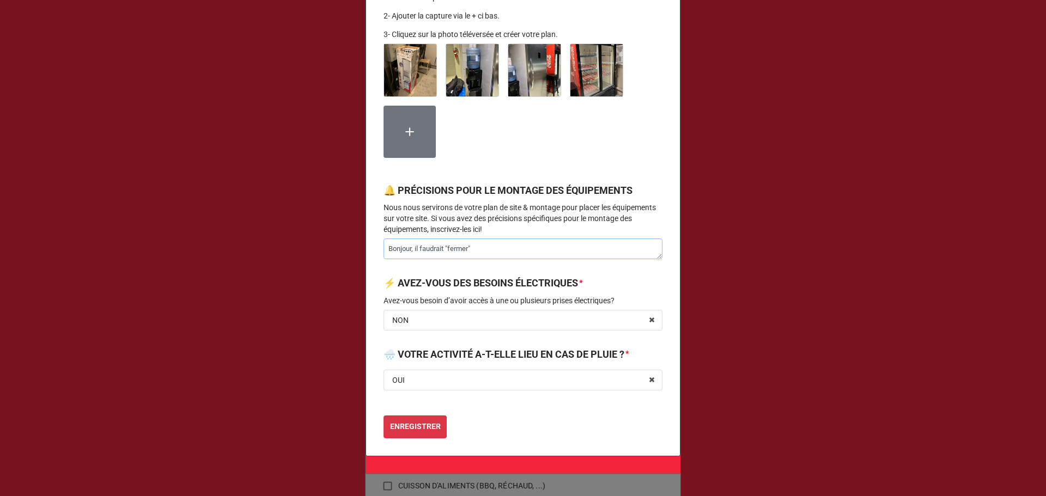
type textarea "Bonjour, il faudrait "fermer" l"
type textarea "x"
type textarea "Bonjour, il faudrait "fermer" l'"
type textarea "x"
type textarea "Bonjour, il faudrait "fermer" l'a"
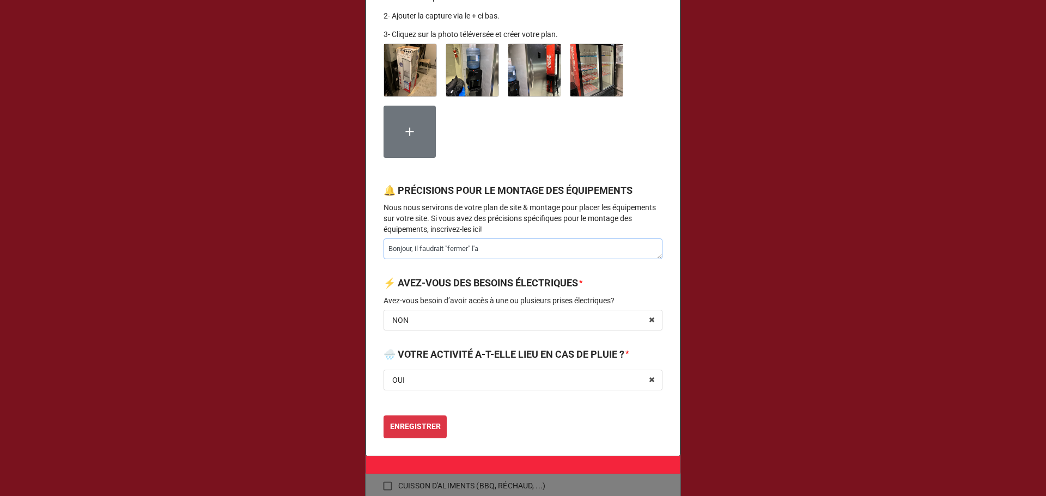
type textarea "x"
type textarea "Bonjour, il faudrait "fermer" l'am"
type textarea "x"
type textarea "Bonjour, il faudrait "fermer" l'amp"
type textarea "x"
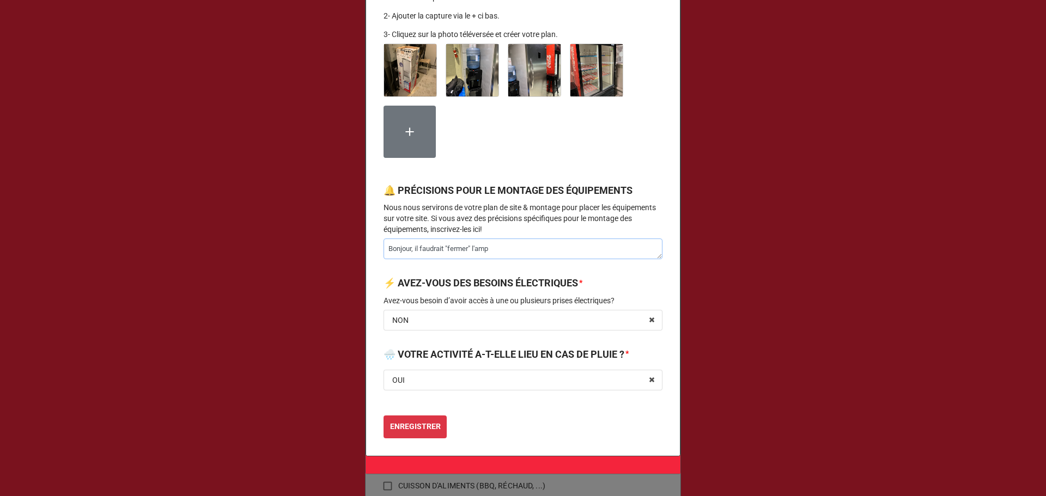
type textarea "Bonjour, il faudrait "fermer" l'amph"
type textarea "x"
type textarea "Bonjour, il faudrait "fermer" l'amphi"
type textarea "x"
type textarea "Bonjour, il faudrait "fermer" l'amphit"
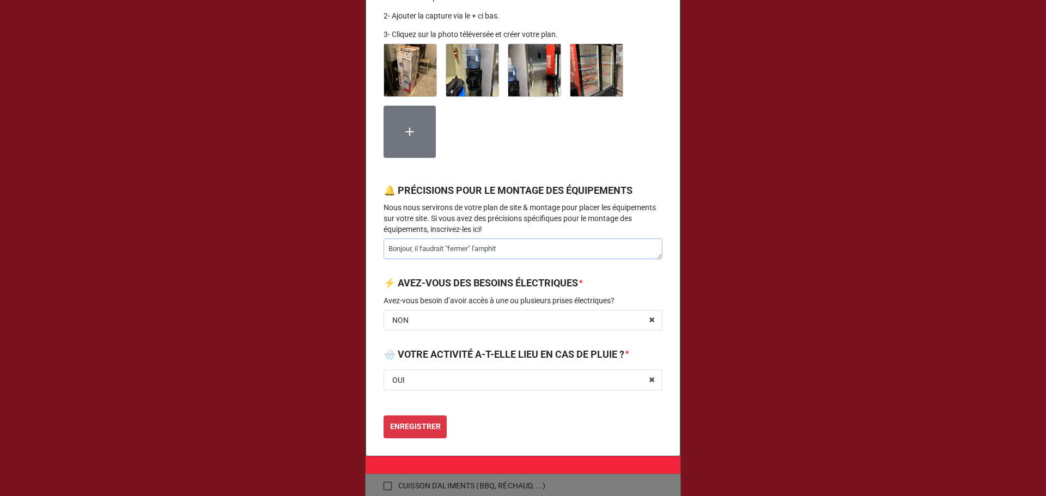
type textarea "x"
type textarea "Bonjour, il faudrait "fermer" l'amphith"
type textarea "x"
type textarea "Bonjour, il faudrait "fermer" l'amphithé"
type textarea "x"
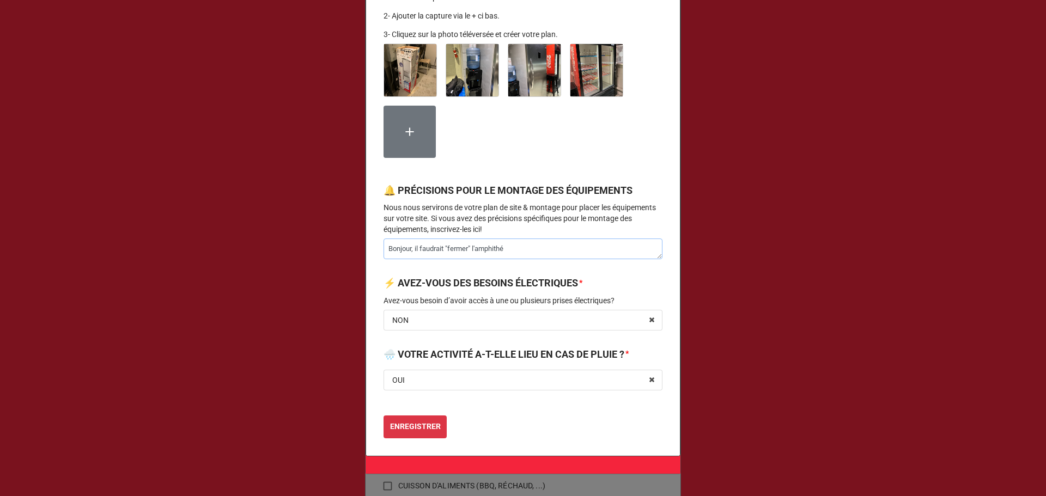
type textarea "Bonjour, il faudrait "fermer" l'amphithéâ"
type textarea "x"
type textarea "Bonjour, il faudrait "fermer" l'amphithéât"
type textarea "x"
type textarea "Bonjour, il faudrait "fermer" l'amphithéâtr"
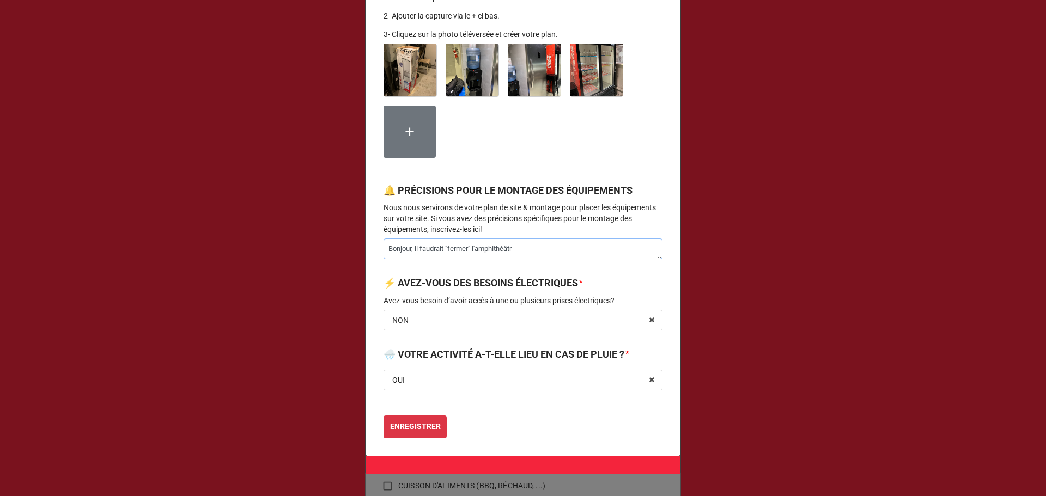
type textarea "x"
type textarea "Bonjour, il faudrait "fermer" l'amphithéâtre"
type textarea "x"
type textarea "Bonjour, il faudrait "fermer" l'amphithéâtre"
type textarea "x"
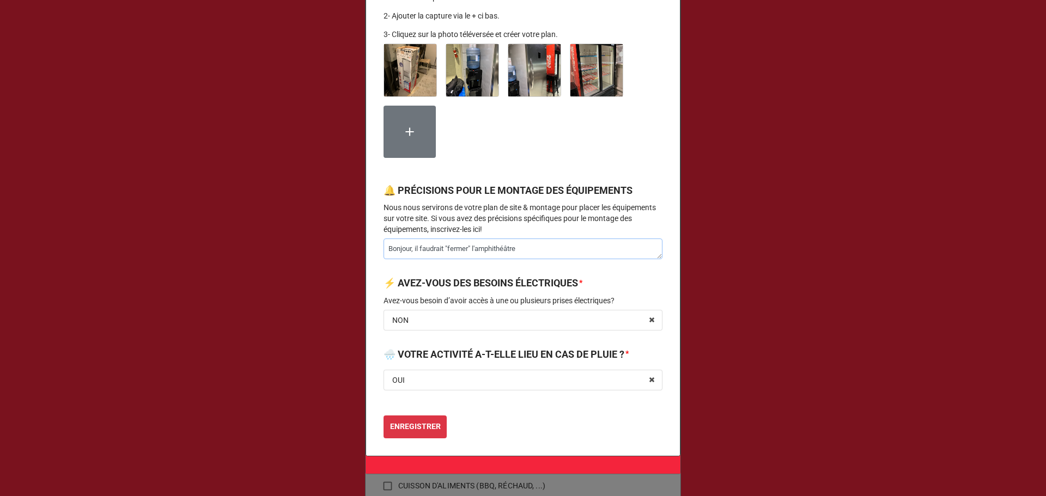
type textarea "Bonjour, il faudrait "fermer" l'amphithéâtre R"
type textarea "x"
type textarea "Bonjour, il faudrait "fermer" l'amphithéâtre Ro"
type textarea "x"
type textarea "Bonjour, il faudrait "fermer" l'amphithéâtre Rol"
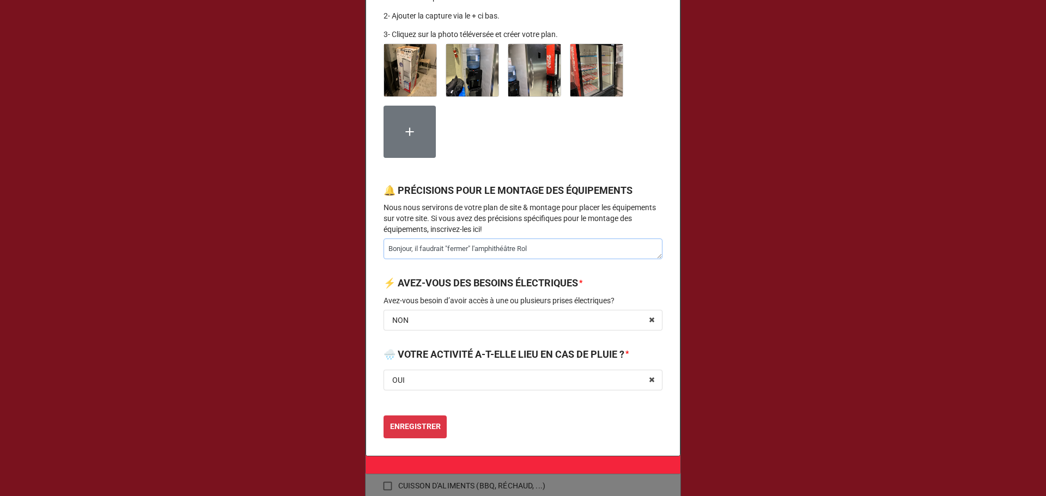
type textarea "x"
type textarea "Bonjour, il faudrait "fermer" l'amphithéâtre Roll"
type textarea "x"
type textarea "Bonjour, il faudrait "fermer" l'amphithéâtre Rolla"
type textarea "x"
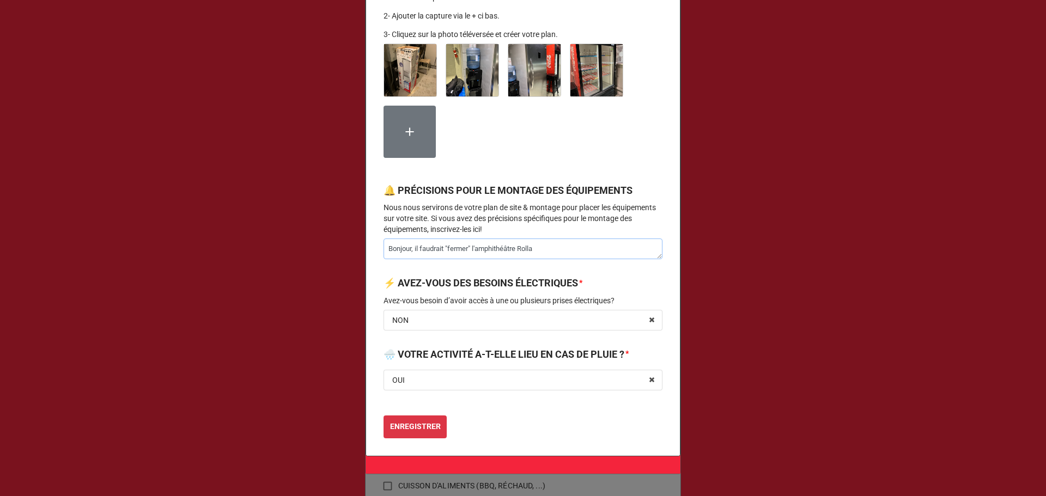
type textarea "Bonjour, il faudrait "fermer" l'amphithéâtre [PERSON_NAME]"
type textarea "x"
type textarea "Bonjour, il faudrait "fermer" l'amphithéâtre Rolland"
type textarea "x"
type textarea "Bonjour, il faudrait "fermer" l'amphithéâtre Rolland"
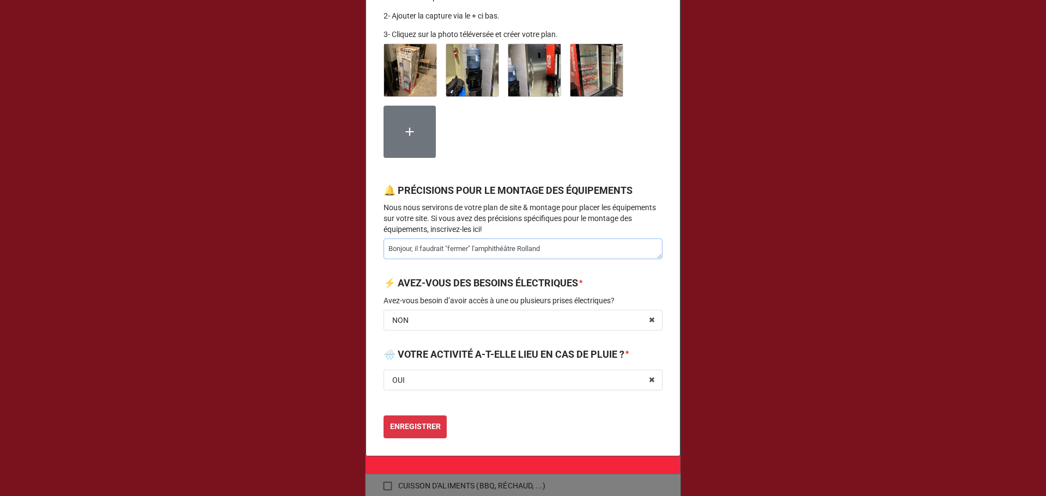
type textarea "x"
type textarea "Bonjour, il faudrait "fermer" l'amphithéâtre Rolland p"
type textarea "x"
type textarea "Bonjour, il faudrait "fermer" l'amphithéâtre Rolland po"
type textarea "x"
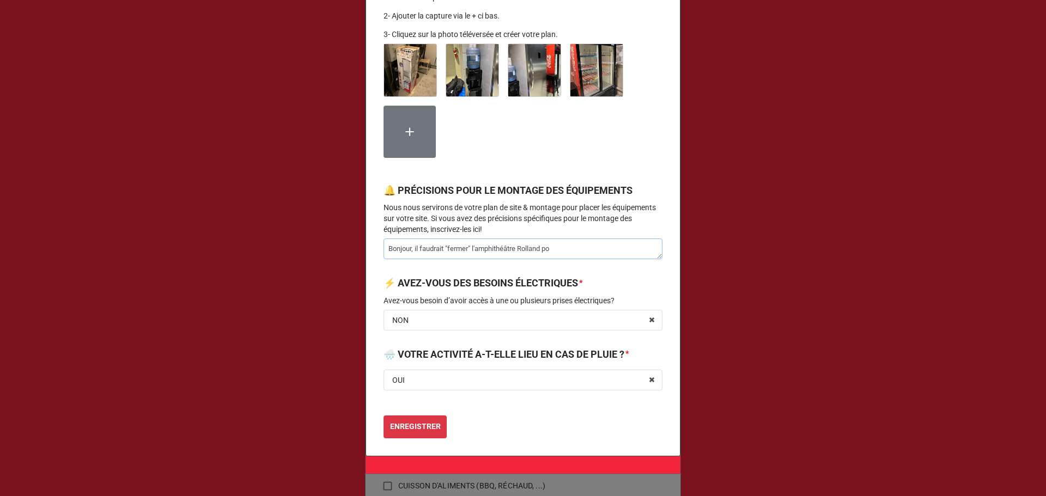
type textarea "Bonjour, il faudrait "fermer" l'amphithéâtre Rolland pou"
type textarea "x"
type textarea "Bonjour, il faudrait "fermer" l'amphithéâtre Rolland pour"
type textarea "x"
type textarea "Bonjour, il faudrait "fermer" l'amphithéâtre Rolland pour"
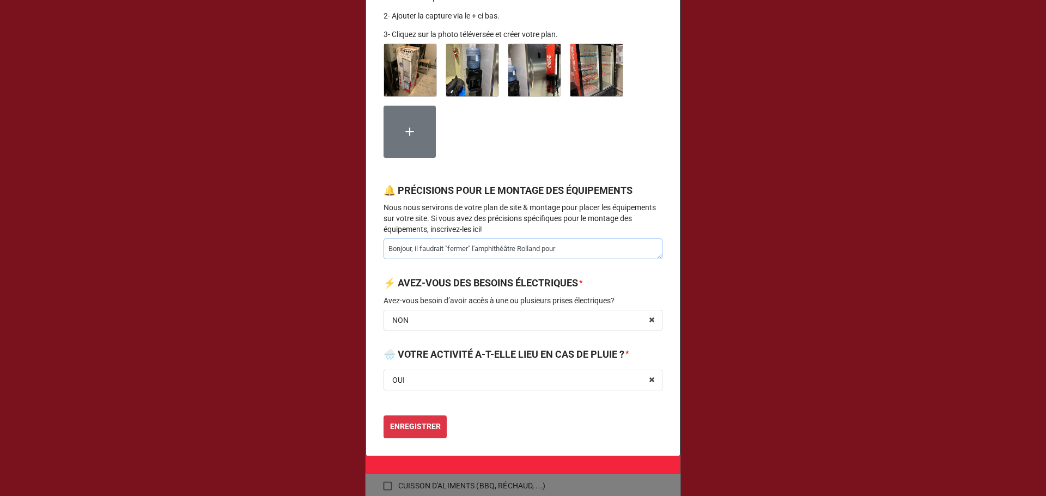
type textarea "x"
type textarea "Bonjour, il faudrait "fermer" l'amphithéâtre Rolland pour l"
type textarea "x"
type textarea "Bonjour, il faudrait "fermer" l'amphithéâtre Rolland pour la"
type textarea "x"
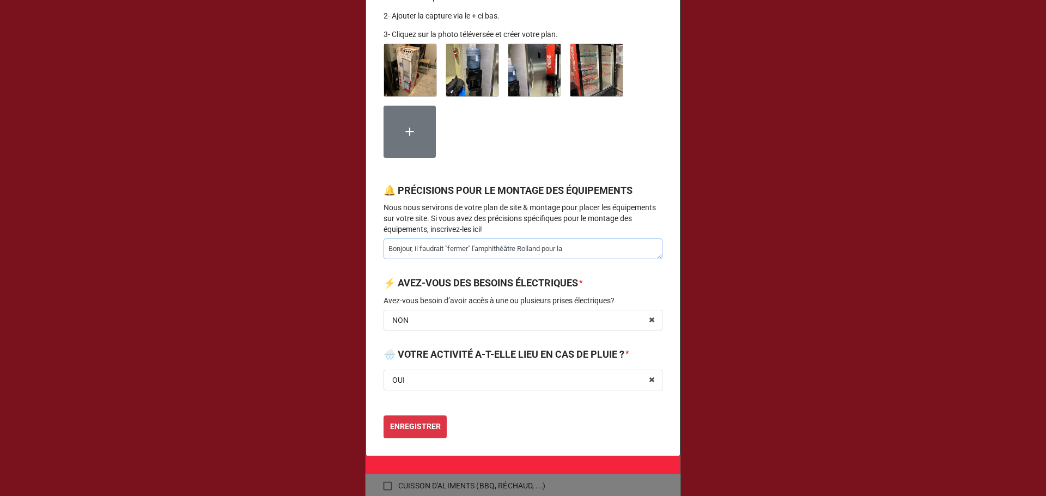
type textarea "Bonjour, il faudrait "fermer" l'amphithéâtre Rolland pour la"
type textarea "x"
type textarea "Bonjour, il faudrait "fermer" l'amphithéâtre Rolland pour la s"
type textarea "x"
type textarea "Bonjour, il faudrait "fermer" l'amphithéâtre Rolland pour la sa"
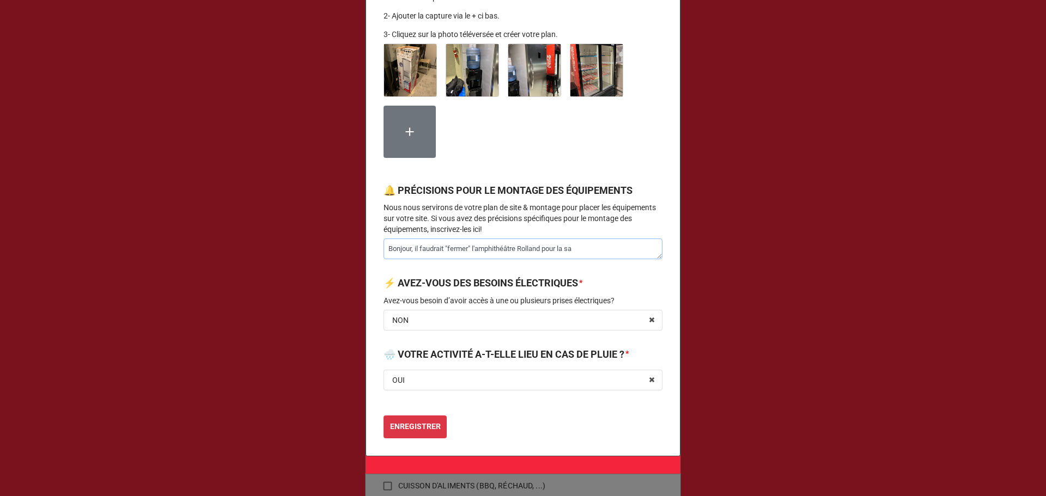
type textarea "x"
type textarea "Bonjour, il faudrait "fermer" l'amphithéâtre Rolland pour la sai"
type textarea "x"
type textarea "Bonjour, il faudrait "fermer" l'amphithéâtre Rolland pour la sais"
type textarea "x"
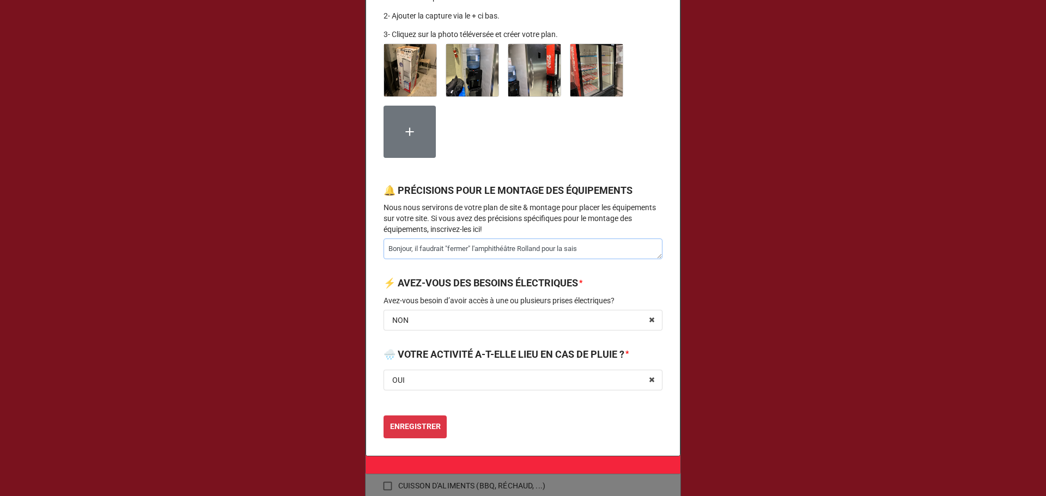
type textarea "Bonjour, il faudrait "fermer" l'amphithéâtre Rolland pour la saiso"
type textarea "x"
type textarea "Bonjour, il faudrait "fermer" l'amphithéâtre Rolland pour la saison"
type textarea "x"
type textarea "Bonjour, il faudrait "fermer" l'amphithéâtre Rolland pour la saison"
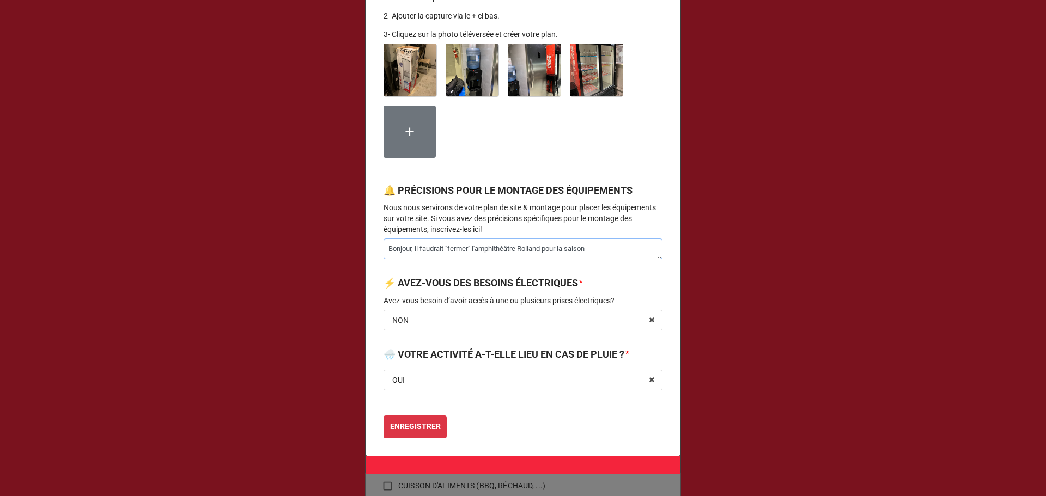
type textarea "x"
type textarea "Bonjour, il faudrait "fermer" l'amphithéâtre Rolland pour la saison 2"
type textarea "x"
type textarea "Bonjour, il faudrait "fermer" l'amphithéâtre Rolland pour la saison 20"
type textarea "x"
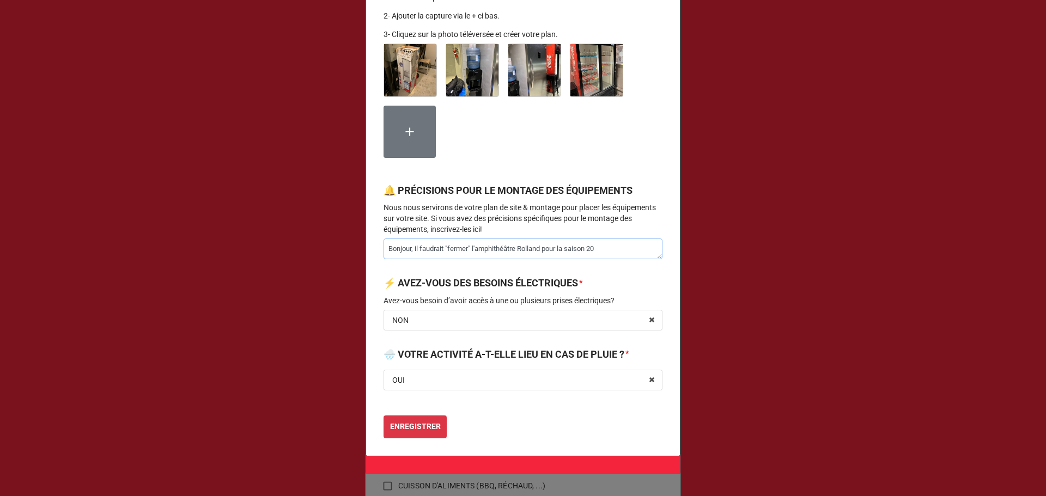
type textarea "Bonjour, il faudrait "fermer" l'amphithéâtre Rolland pour la saison 202"
type textarea "x"
type textarea "Bonjour, il faudrait "fermer" l'amphithéâtre Rolland pour la saison 2025"
type textarea "x"
type textarea "Bonjour, il faudrait "fermer" l'amphithéâtre Rolland pour la saison 2025."
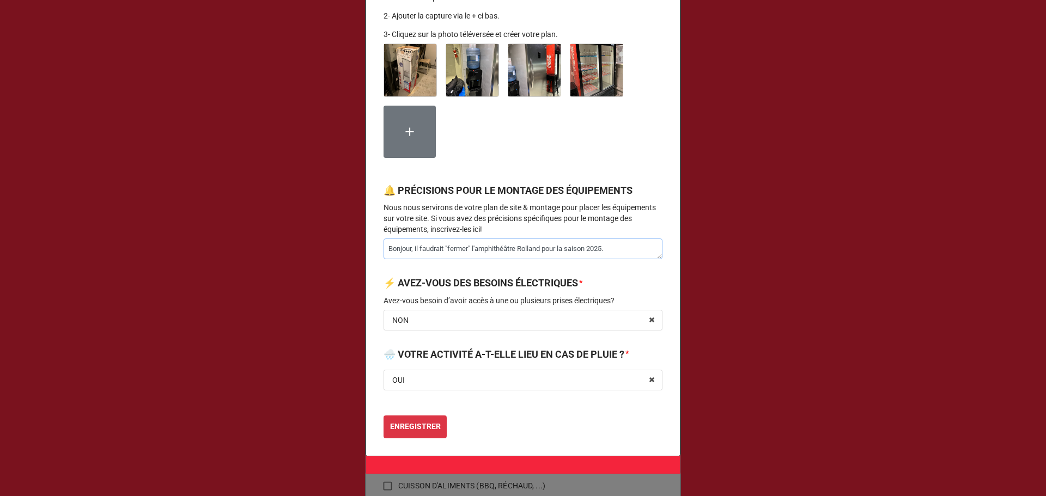
type textarea "x"
type textarea "Bonjour, il faudrait "fermer" l'amphithéâtre Rolland pour la saison 2025."
type textarea "x"
type textarea "Bonjour, il faudrait "fermer" l'amphithéâtre Rolland pour la saison 2025."
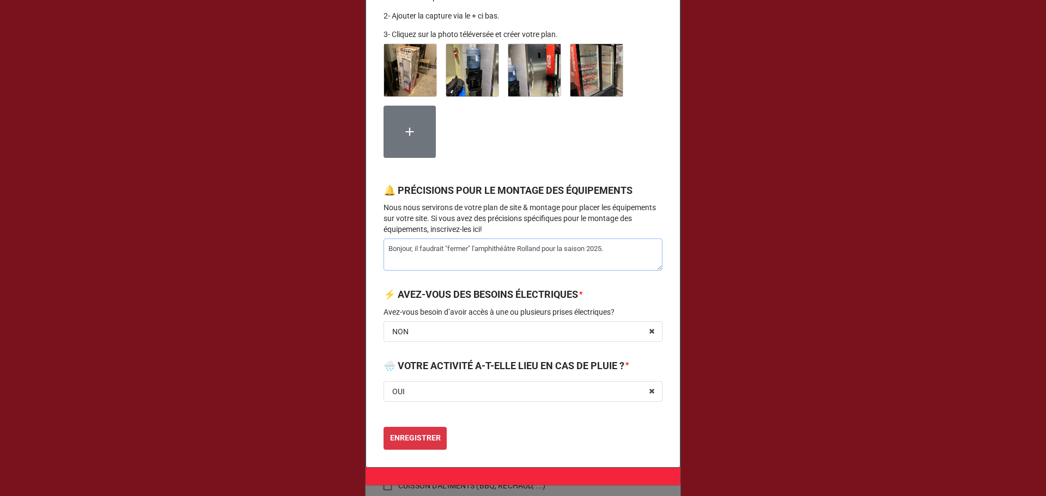
type textarea "x"
type textarea "Bonjour, il faudrait "fermer" l'amphithéâtre Rolland pour la saison 2025. -"
type textarea "x"
type textarea "Bonjour, il faudrait "fermer" l'amphithéâtre Rolland pour la saison 2025. -"
type textarea "x"
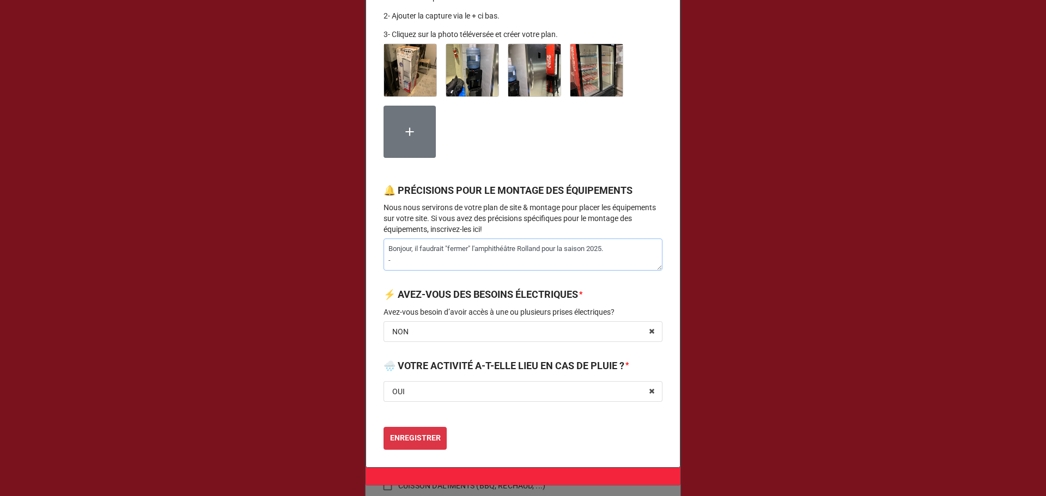
type textarea "Bonjour, il faudrait "fermer" l'amphithéâtre Rolland pour la saison 2025. - D"
type textarea "x"
type textarea "Bonjour, il faudrait "fermer" l'amphithéâtre Rolland pour la saison 2025. - [GE…"
type textarea "x"
type textarea "Bonjour, il faudrait "fermer" l'amphithéâtre Rolland pour la saison 2025. - Déb"
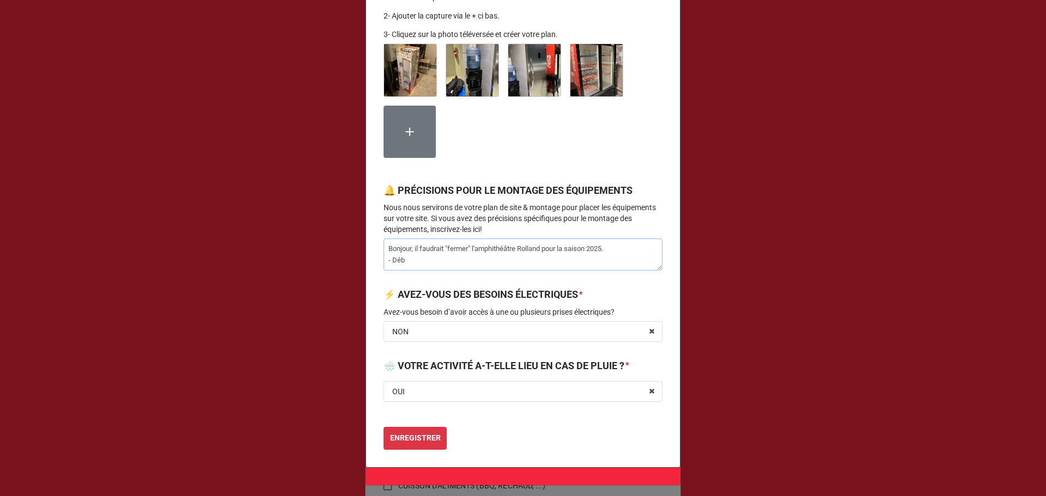
type textarea "x"
type textarea "Bonjour, il faudrait "fermer" l'amphithéâtre Rolland pour la saison 2025. - [GE…"
type textarea "x"
type textarea "Bonjour, il faudrait "fermer" l'amphithéâtre Rolland pour la saison 2025. - [GE…"
type textarea "x"
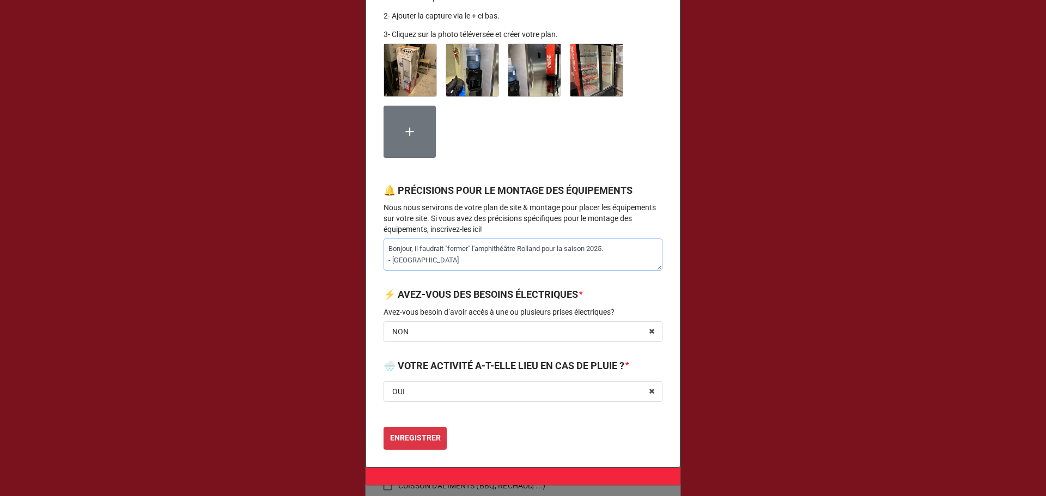
type textarea "Bonjour, il faudrait "fermer" l'amphithéâtre Rolland pour la saison 2025. - Déb…"
type textarea "x"
type textarea "Bonjour, il faudrait "fermer" l'amphithéâtre Rolland pour la saison 2025. - Déb…"
type textarea "x"
type textarea "Bonjour, il faudrait "fermer" l'amphithéâtre Rolland pour la saison 2025. - Déb…"
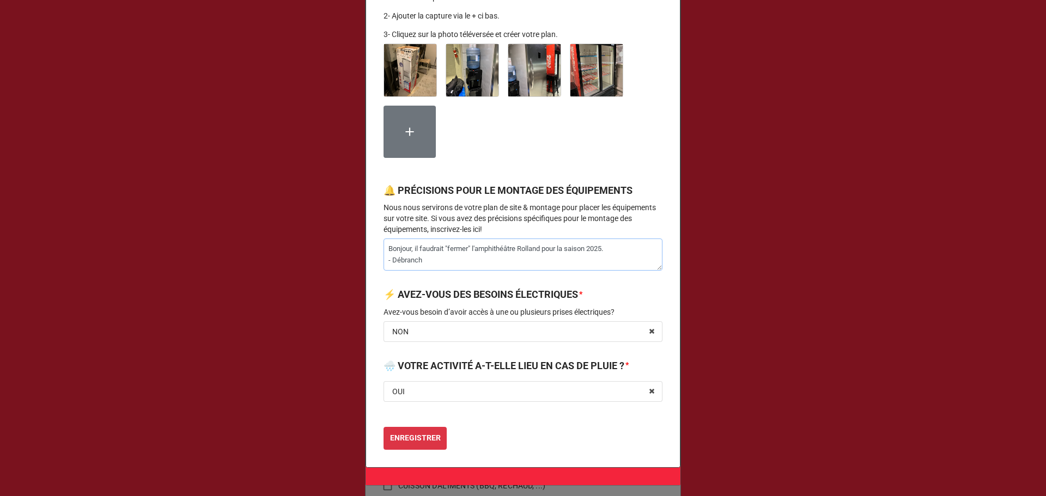
type textarea "x"
type textarea "Bonjour, il faudrait "fermer" l'amphithéâtre Rolland pour la saison 2025. - Déb…"
type textarea "x"
type textarea "Bonjour, il faudrait "fermer" l'amphithéâtre Rolland pour la saison 2025. - Déb…"
type textarea "x"
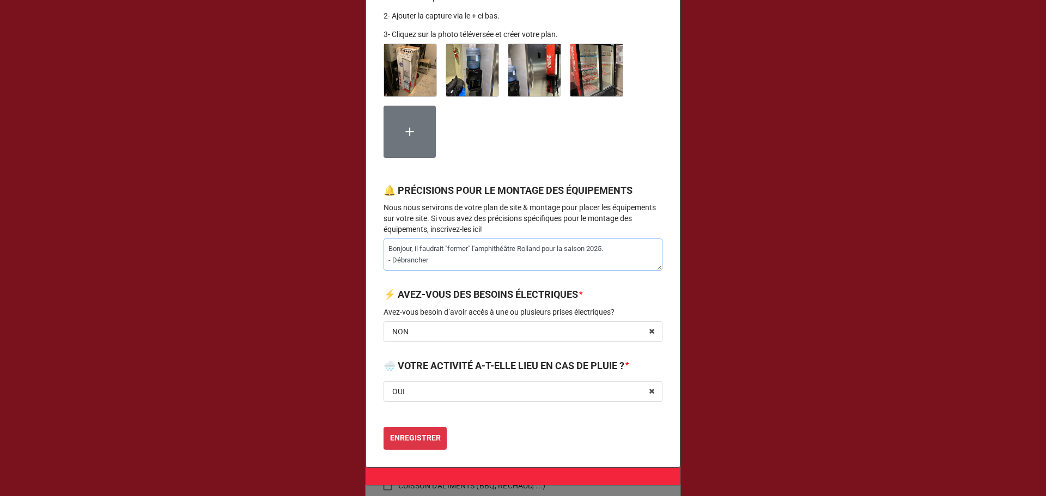
type textarea "Bonjour, il faudrait "fermer" l'amphithéâtre Rolland pour la saison 2025. - Déb…"
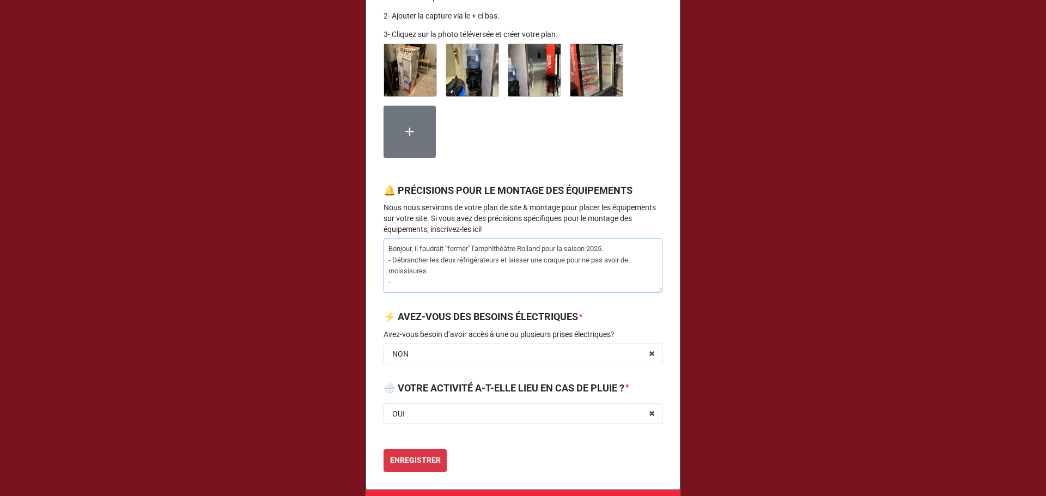
click at [403, 286] on textarea "Bonjour, il faudrait "fermer" l'amphithéâtre Rolland pour la saison 2025. - Déb…" at bounding box center [523, 266] width 279 height 54
click at [407, 293] on textarea "Bonjour, il faudrait "fermer" l'amphithéâtre Rolland pour la saison 2025. - Déb…" at bounding box center [523, 266] width 279 height 54
drag, startPoint x: 475, startPoint y: 302, endPoint x: 487, endPoint y: 294, distance: 14.2
click at [475, 293] on textarea "Bonjour, il faudrait "fermer" l'amphithéâtre Rolland pour la saison 2025. - Déb…" at bounding box center [523, 266] width 279 height 54
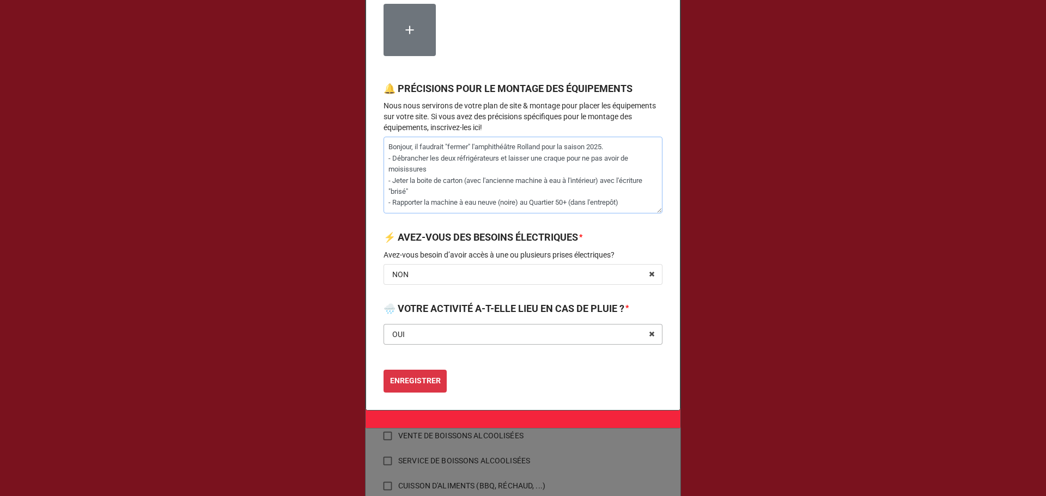
scroll to position [1165, 0]
drag, startPoint x: 409, startPoint y: 380, endPoint x: 427, endPoint y: 383, distance: 18.2
click at [409, 380] on b "ENREGISTRER" at bounding box center [415, 380] width 51 height 11
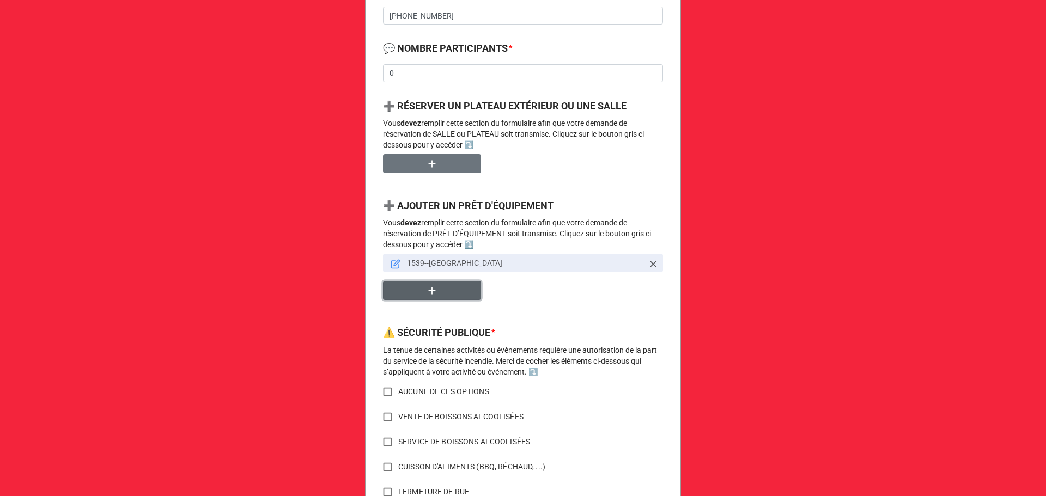
scroll to position [599, 0]
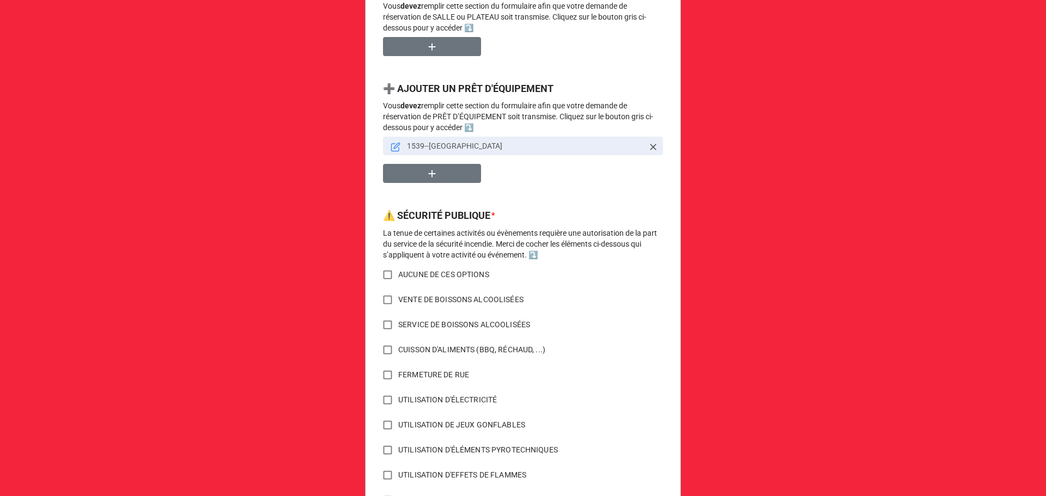
click at [381, 277] on input "AUCUNE DE CES OPTIONS" at bounding box center [387, 274] width 21 height 21
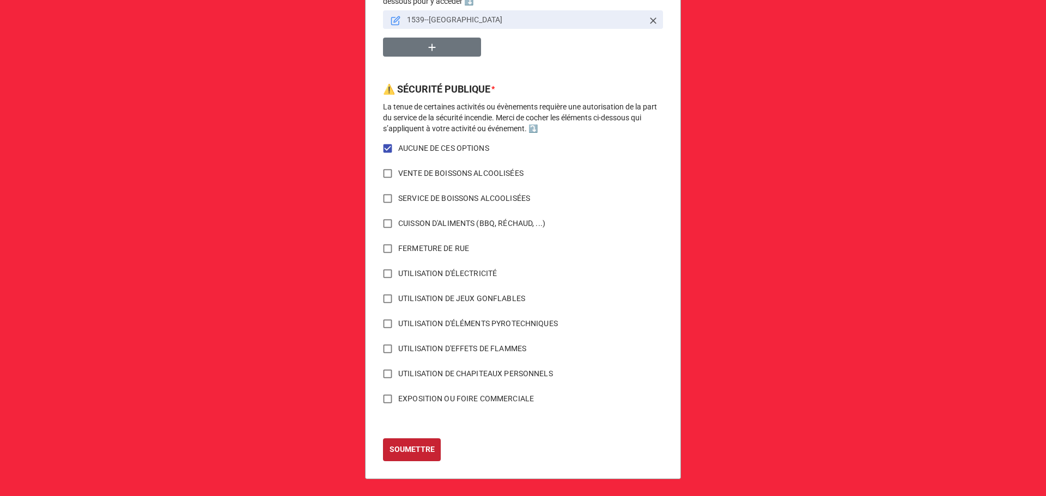
scroll to position [727, 0]
click at [410, 451] on b "SOUMETTRE" at bounding box center [412, 449] width 45 height 11
